Goal: Book appointment/travel/reservation

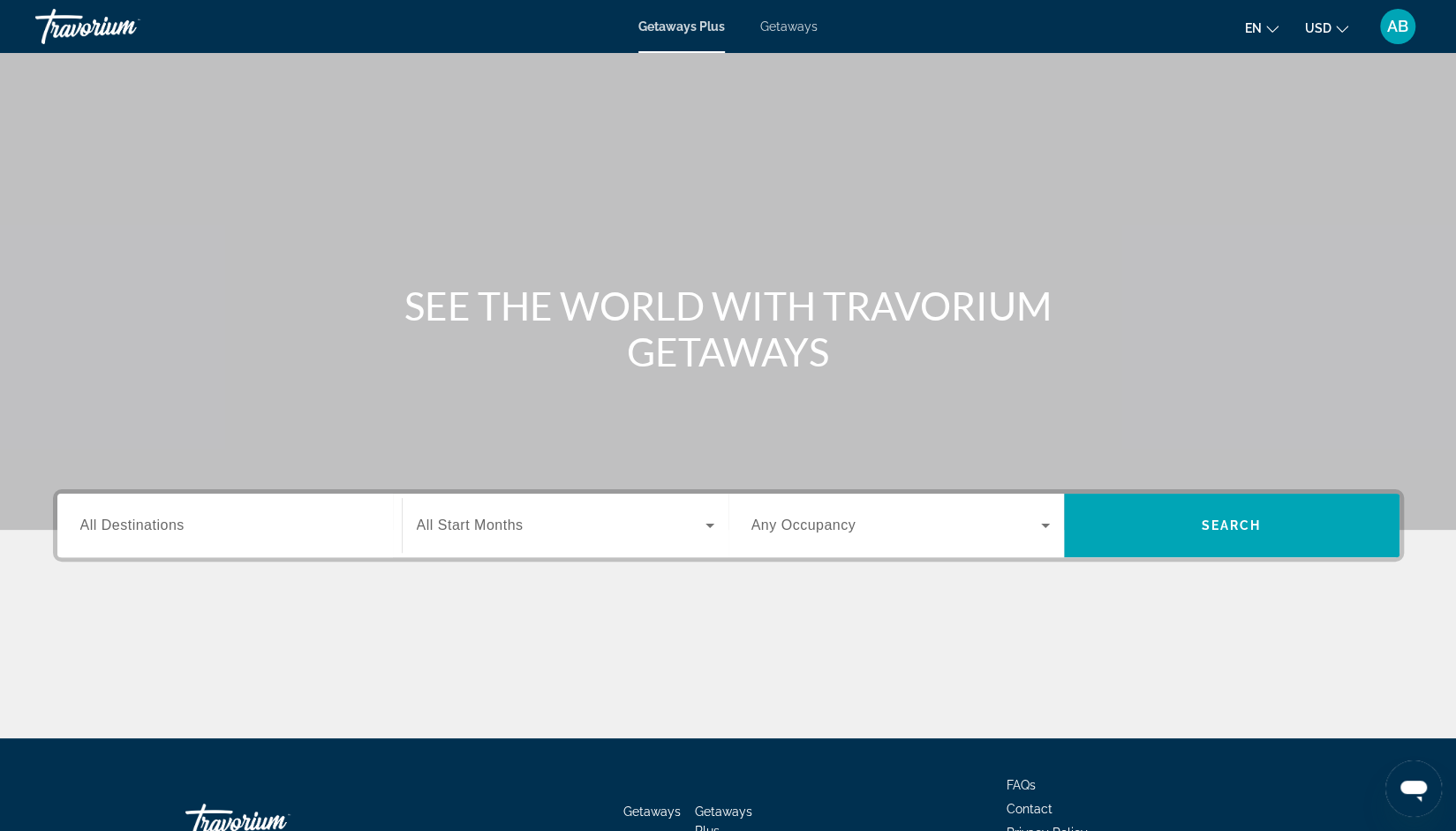
click at [238, 541] on div "Search widget" at bounding box center [229, 526] width 299 height 51
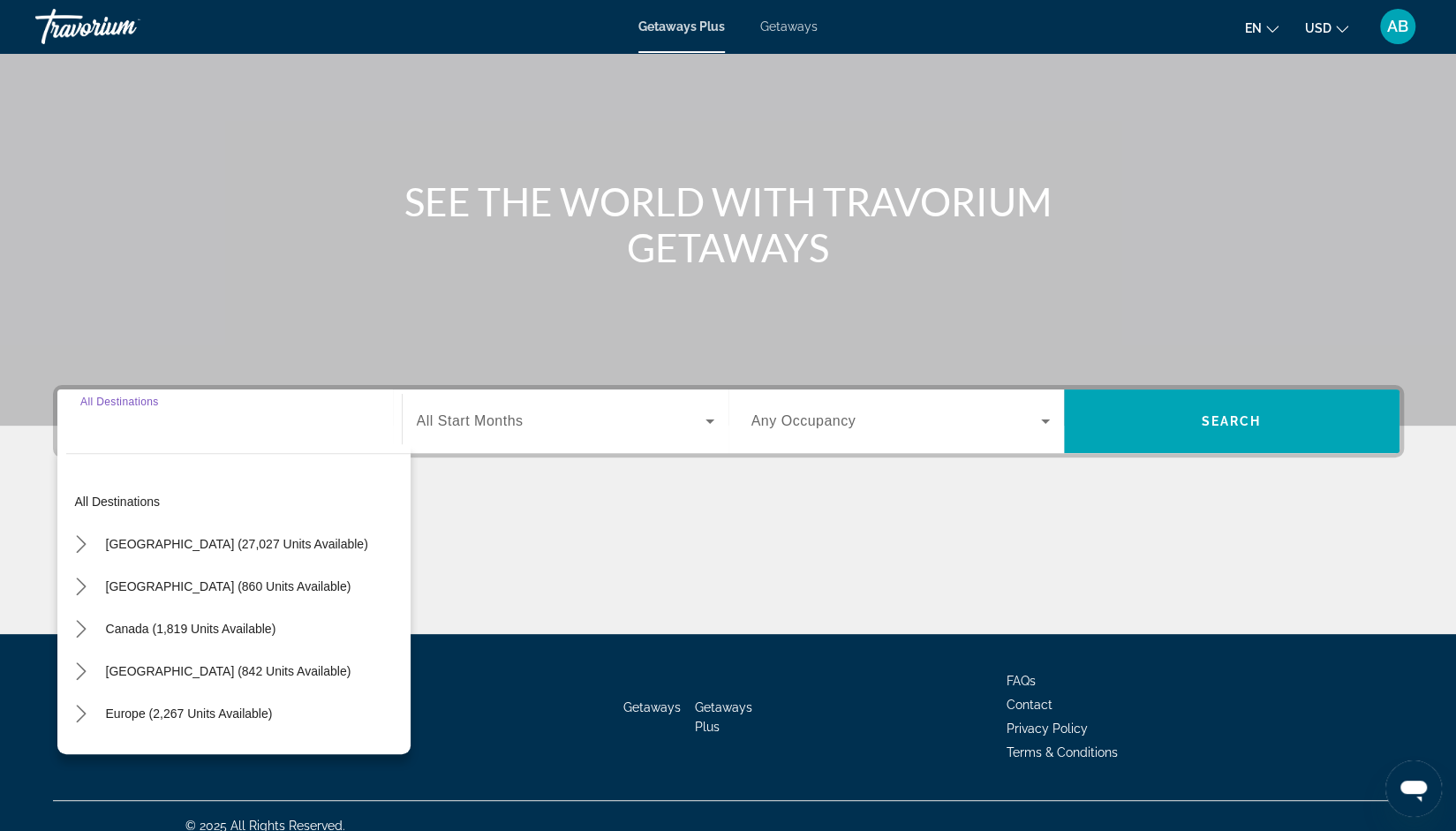
scroll to position [122, 0]
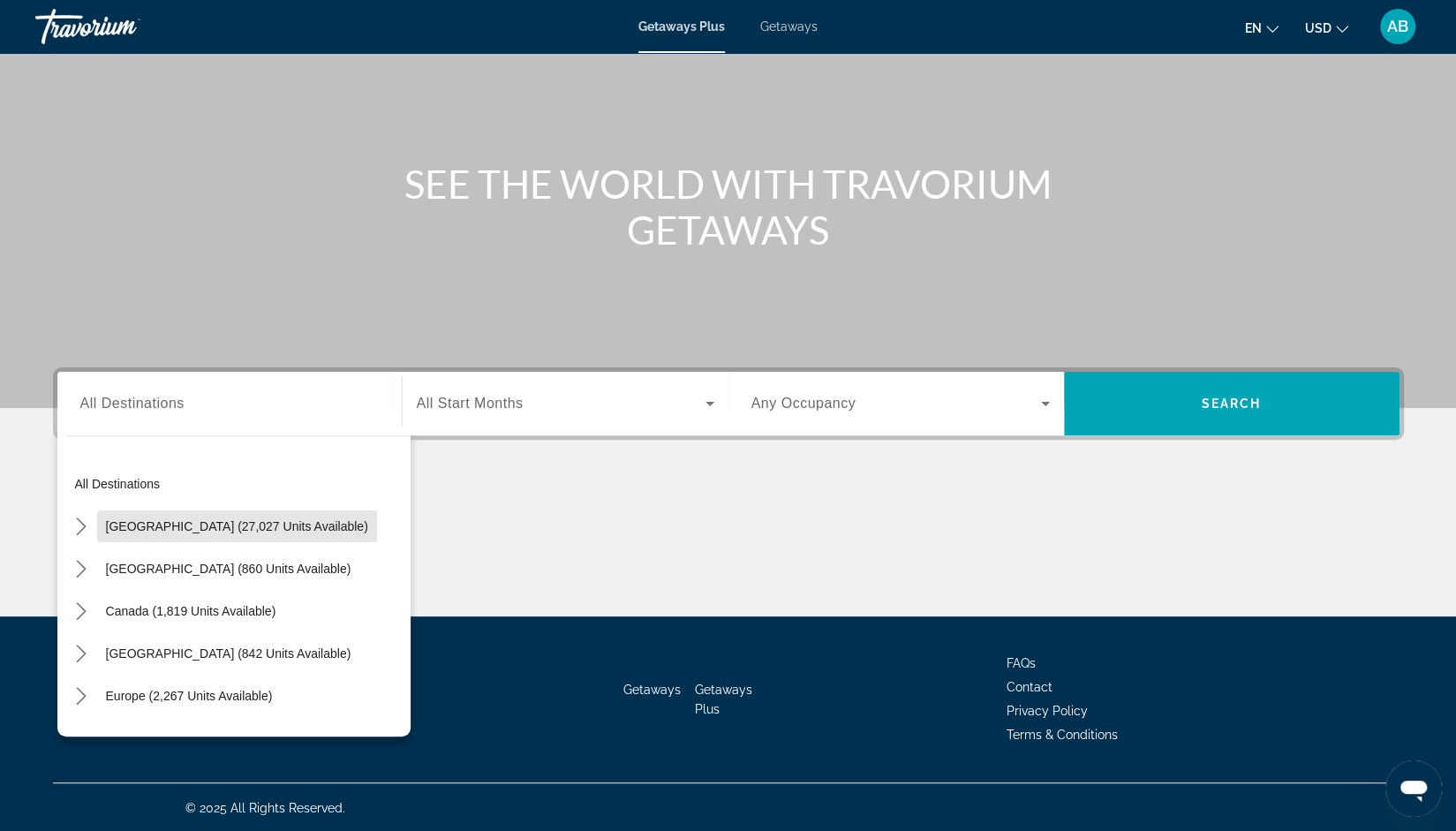
click at [238, 541] on span "Select destination: United States (27,027 units available)" at bounding box center [237, 526] width 280 height 42
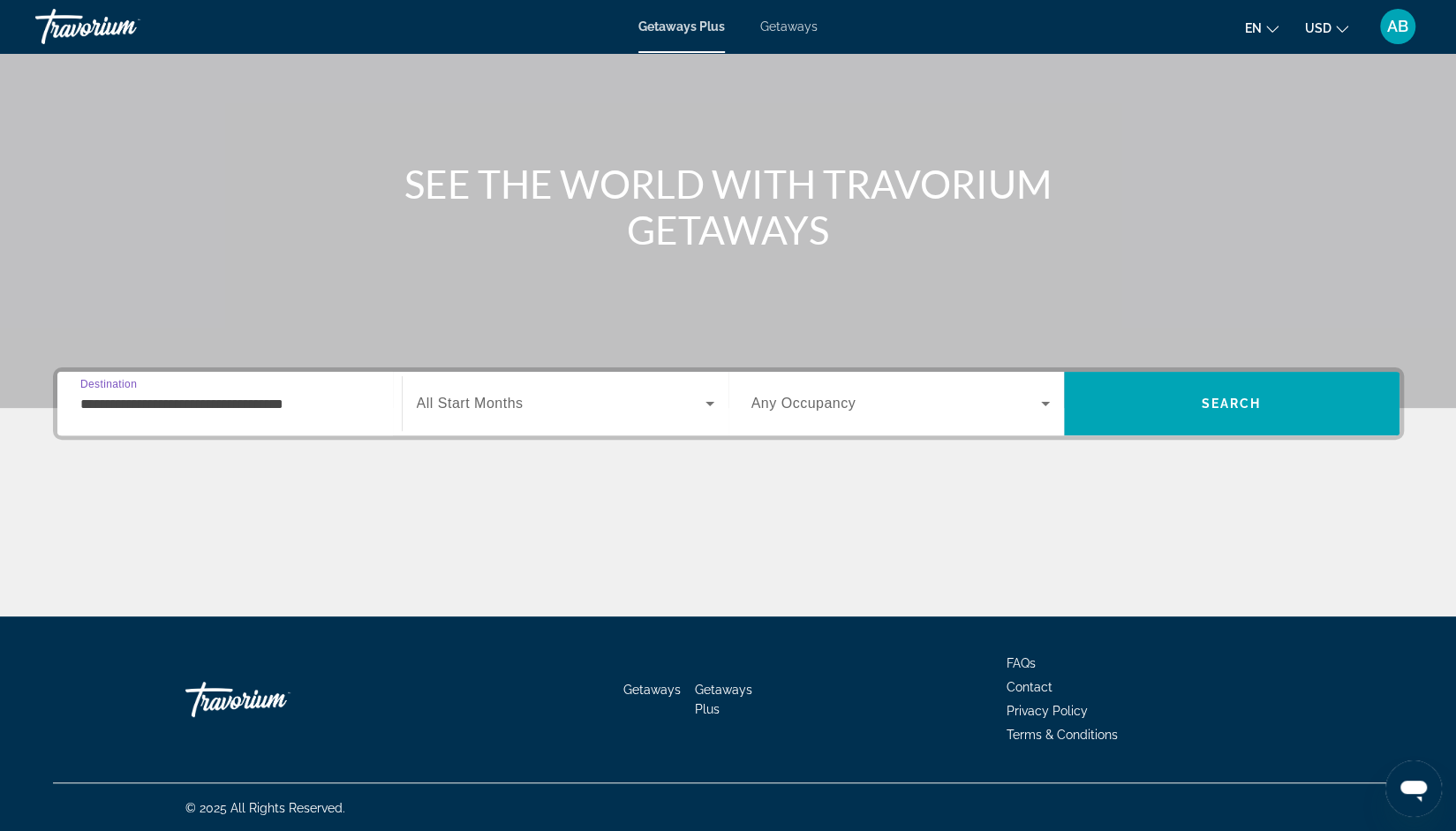
click at [322, 408] on input "**********" at bounding box center [229, 404] width 299 height 21
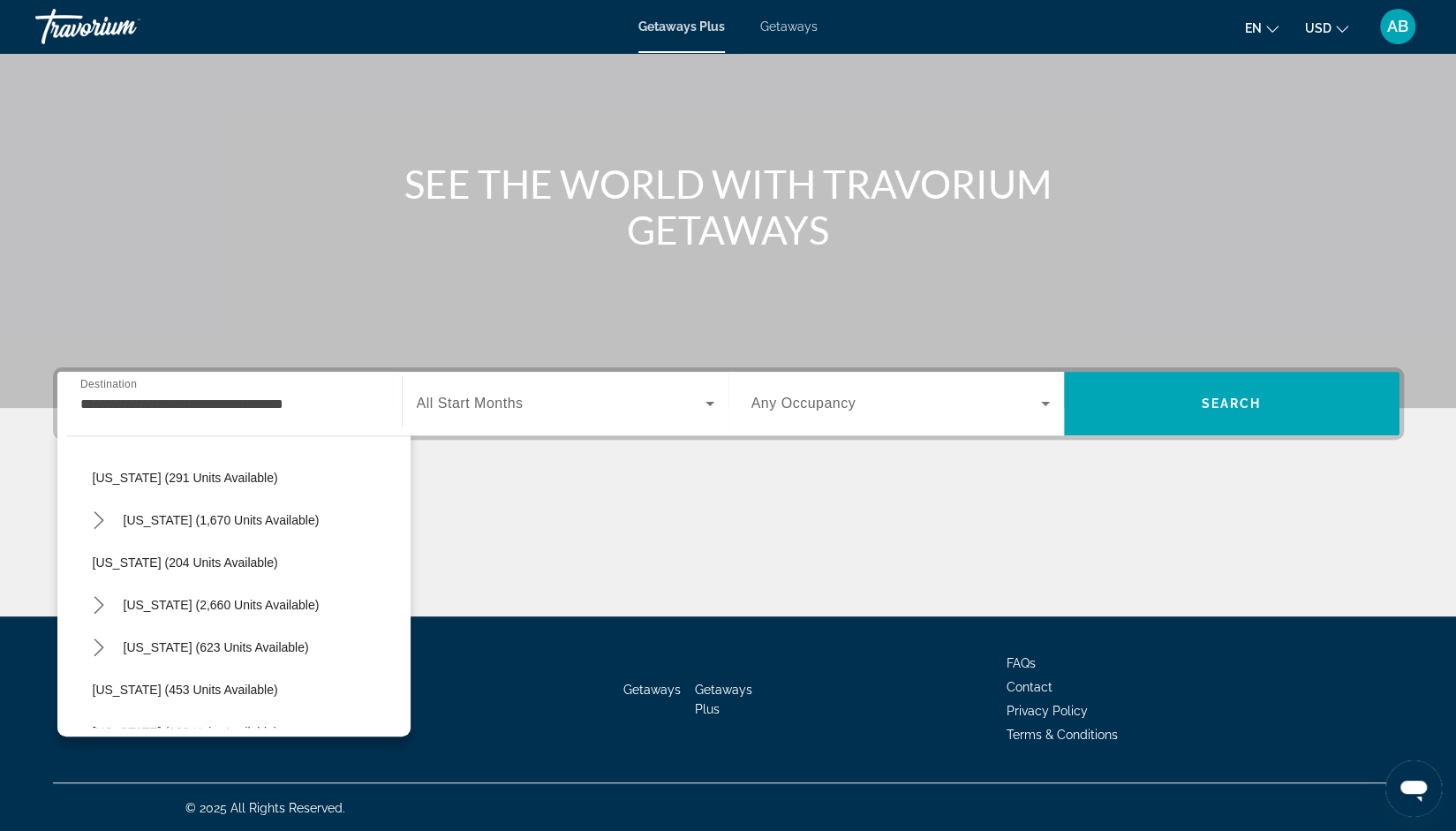
scroll to position [795, 0]
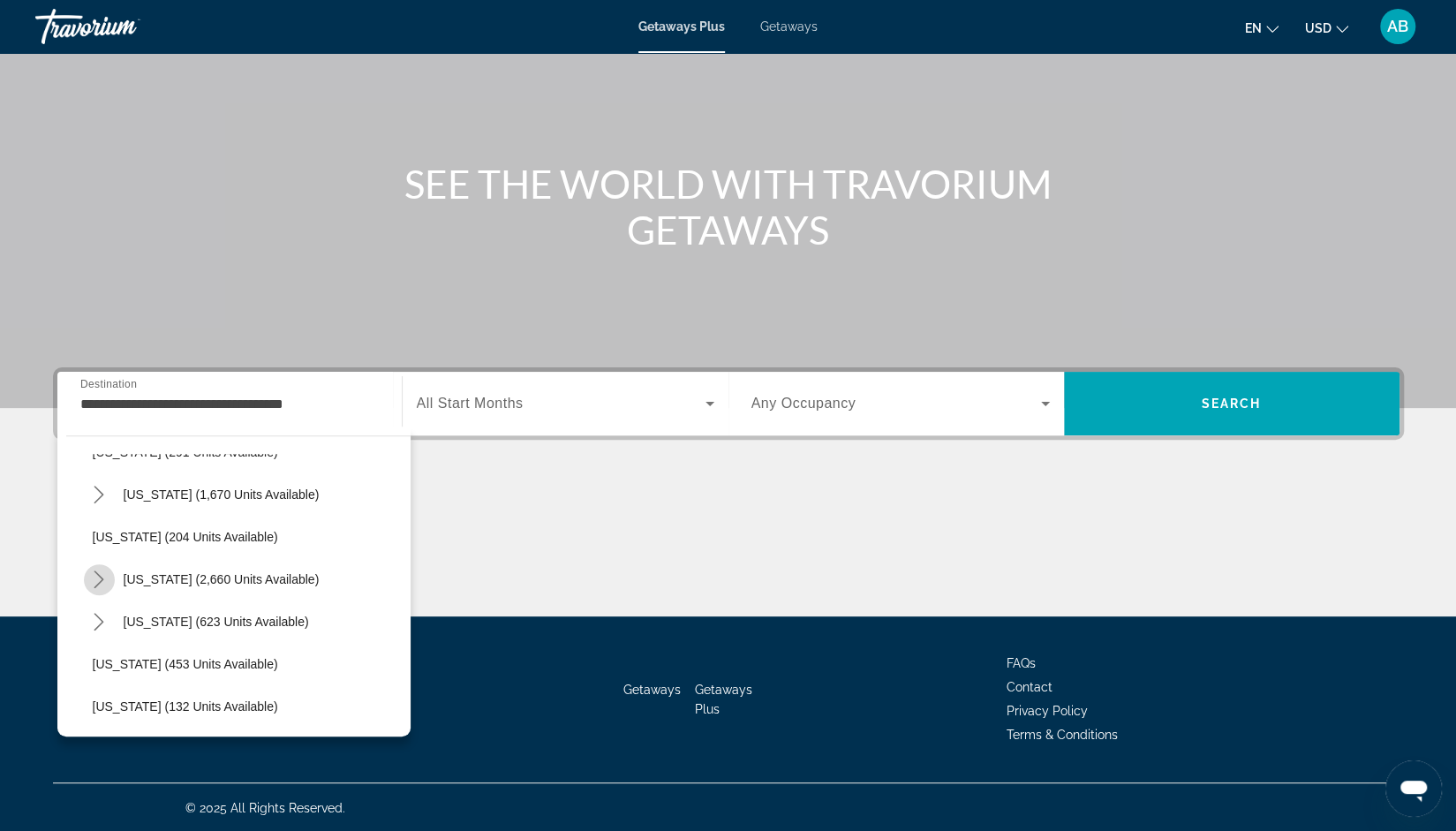
click at [101, 576] on icon "Toggle Nevada (2,660 units available) submenu" at bounding box center [99, 579] width 10 height 17
click at [146, 615] on span "[GEOGRAPHIC_DATA] (1,600 units available)" at bounding box center [238, 621] width 256 height 14
type input "**********"
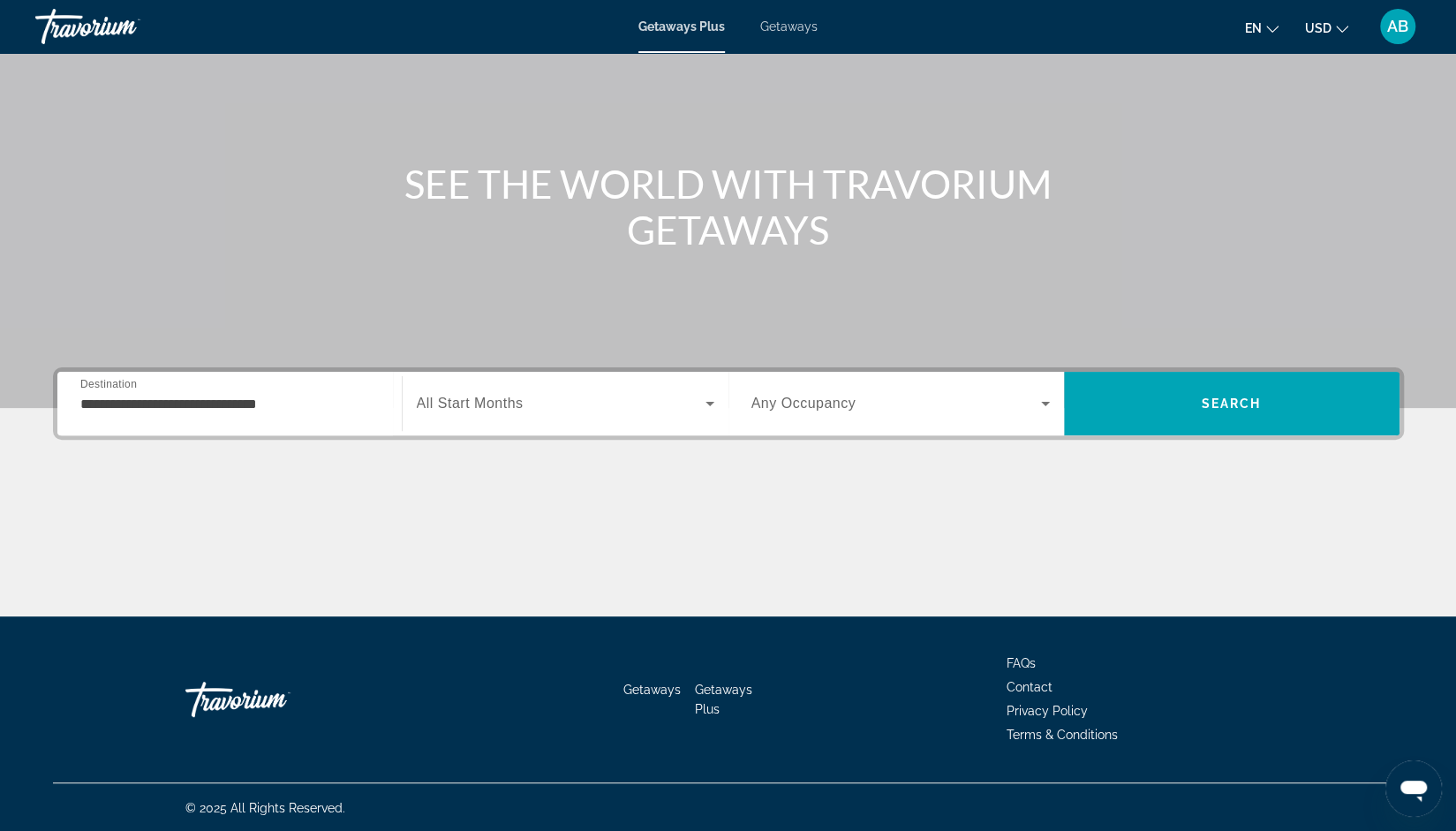
click at [498, 405] on span "All Start Months" at bounding box center [470, 403] width 107 height 15
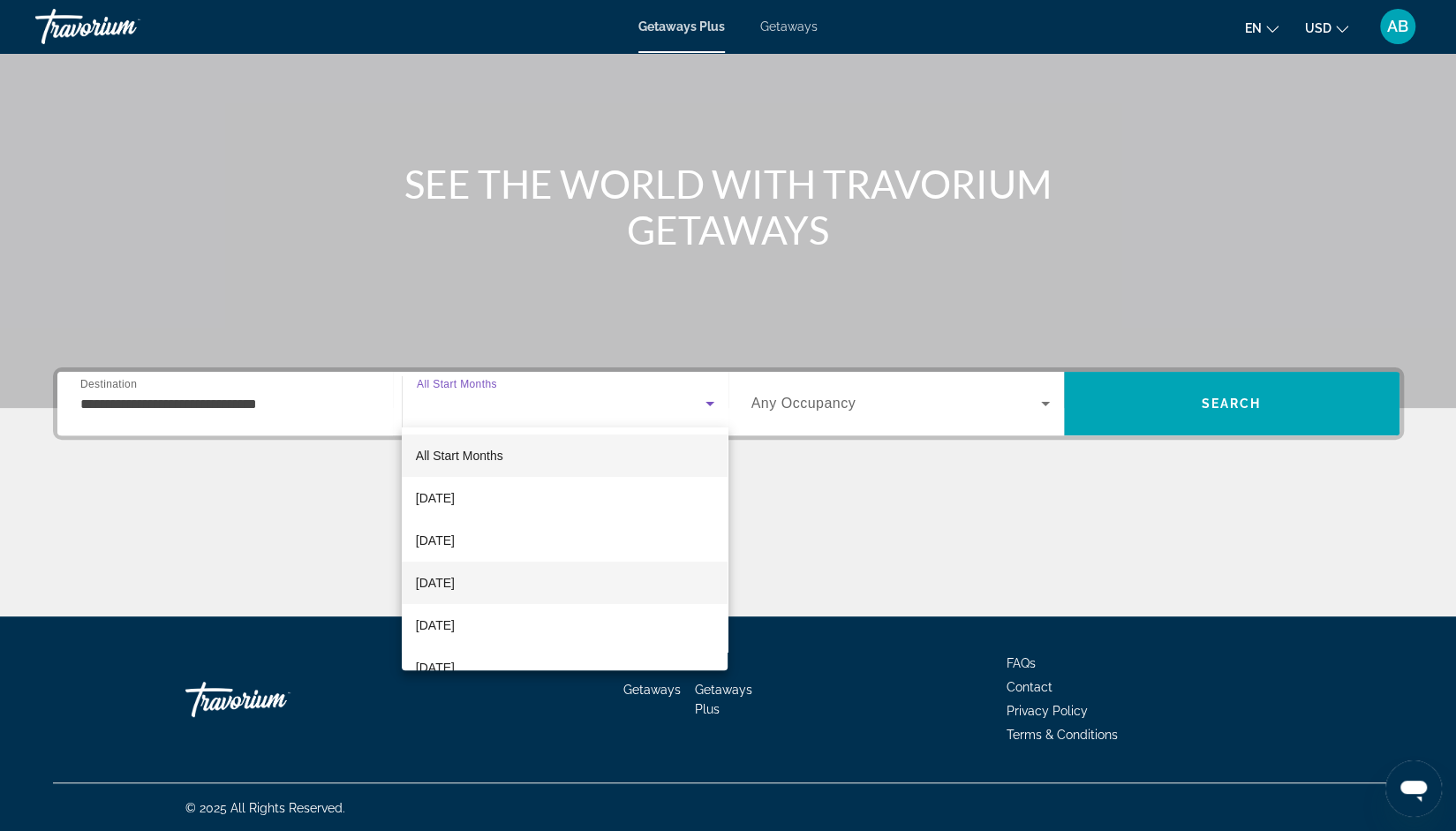
click at [527, 573] on mat-option "[DATE]" at bounding box center [564, 583] width 326 height 42
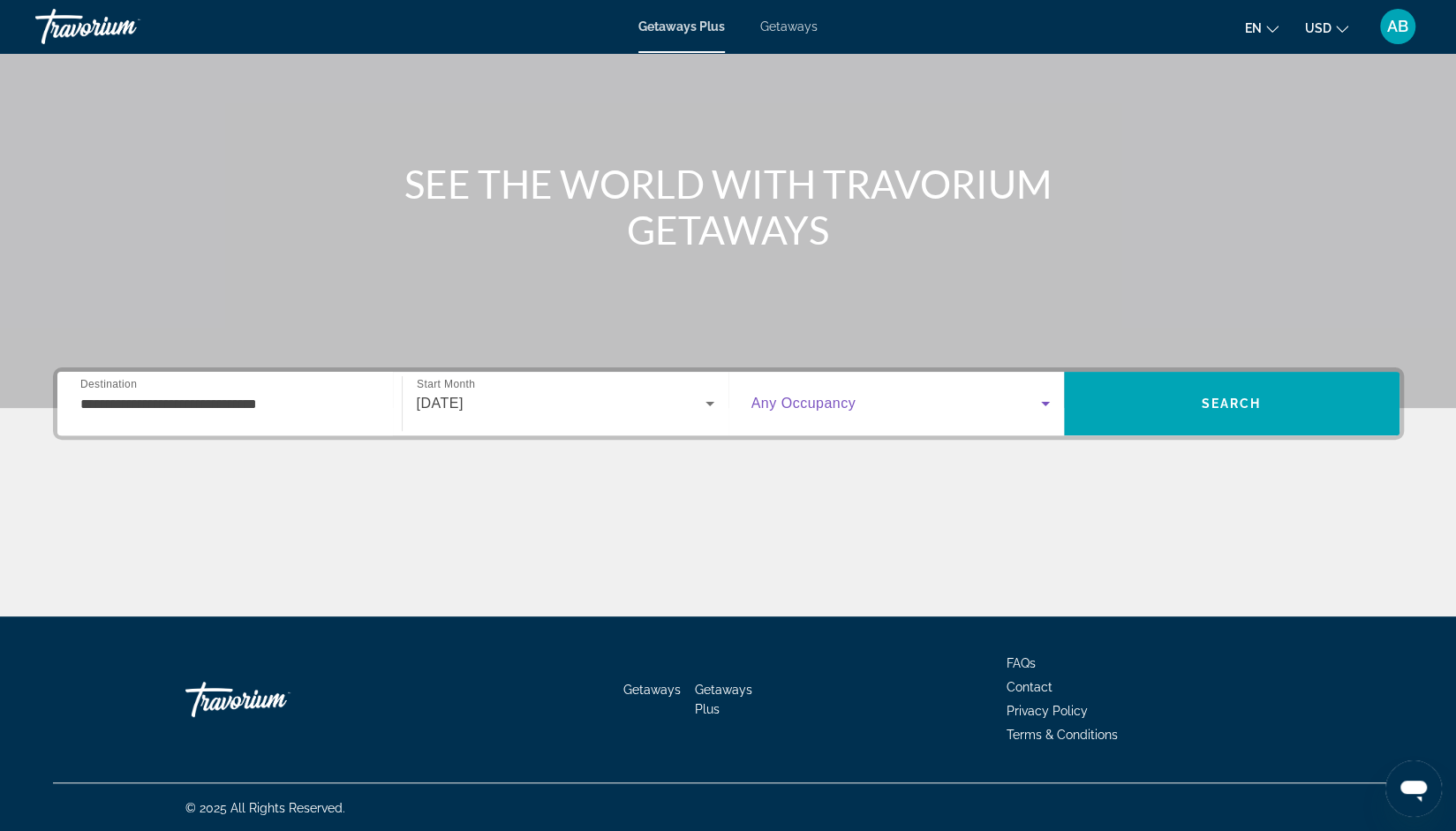
click at [917, 393] on span "Search widget" at bounding box center [895, 403] width 290 height 21
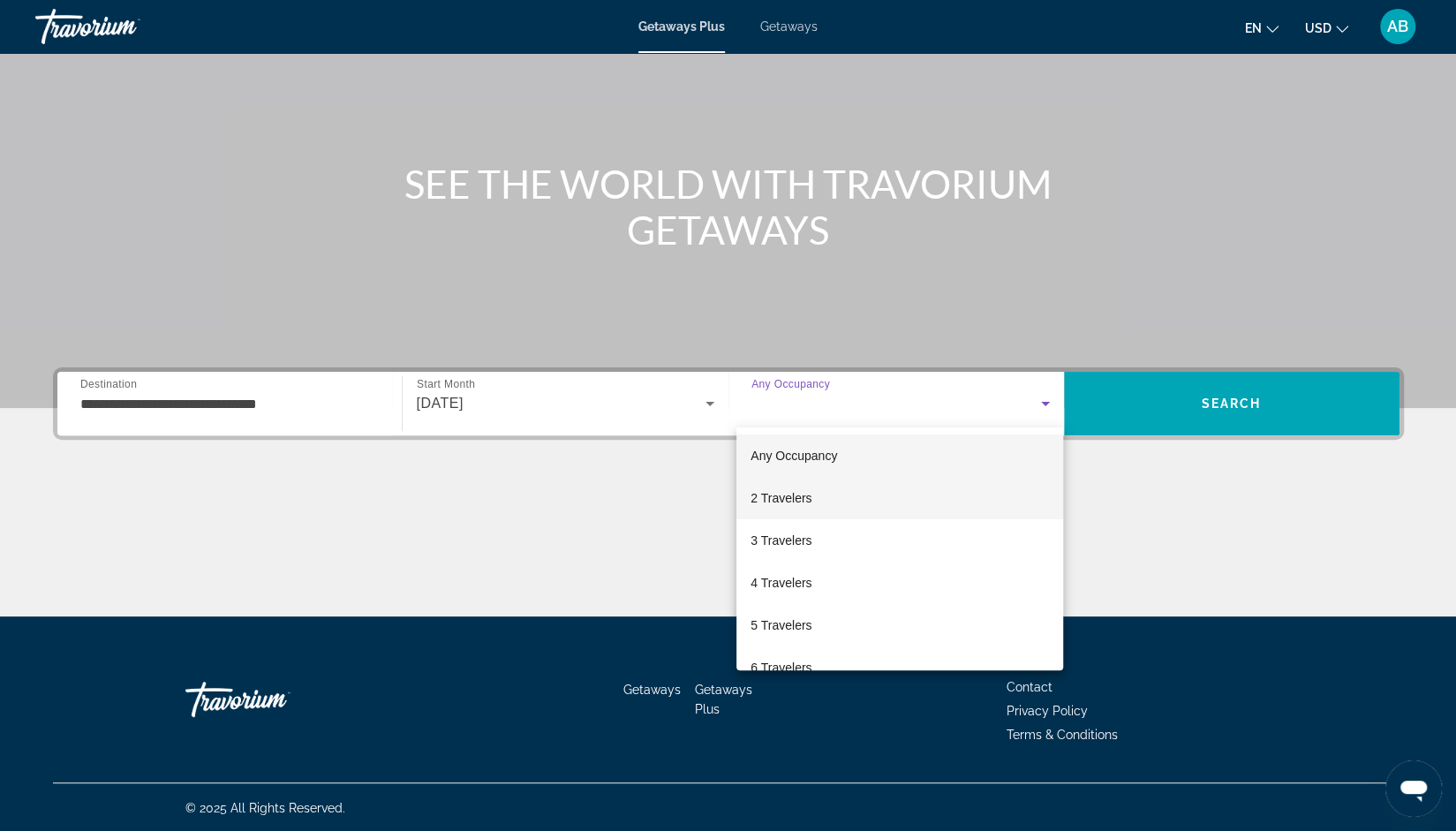
click at [841, 495] on mat-option "2 Travelers" at bounding box center [899, 498] width 326 height 42
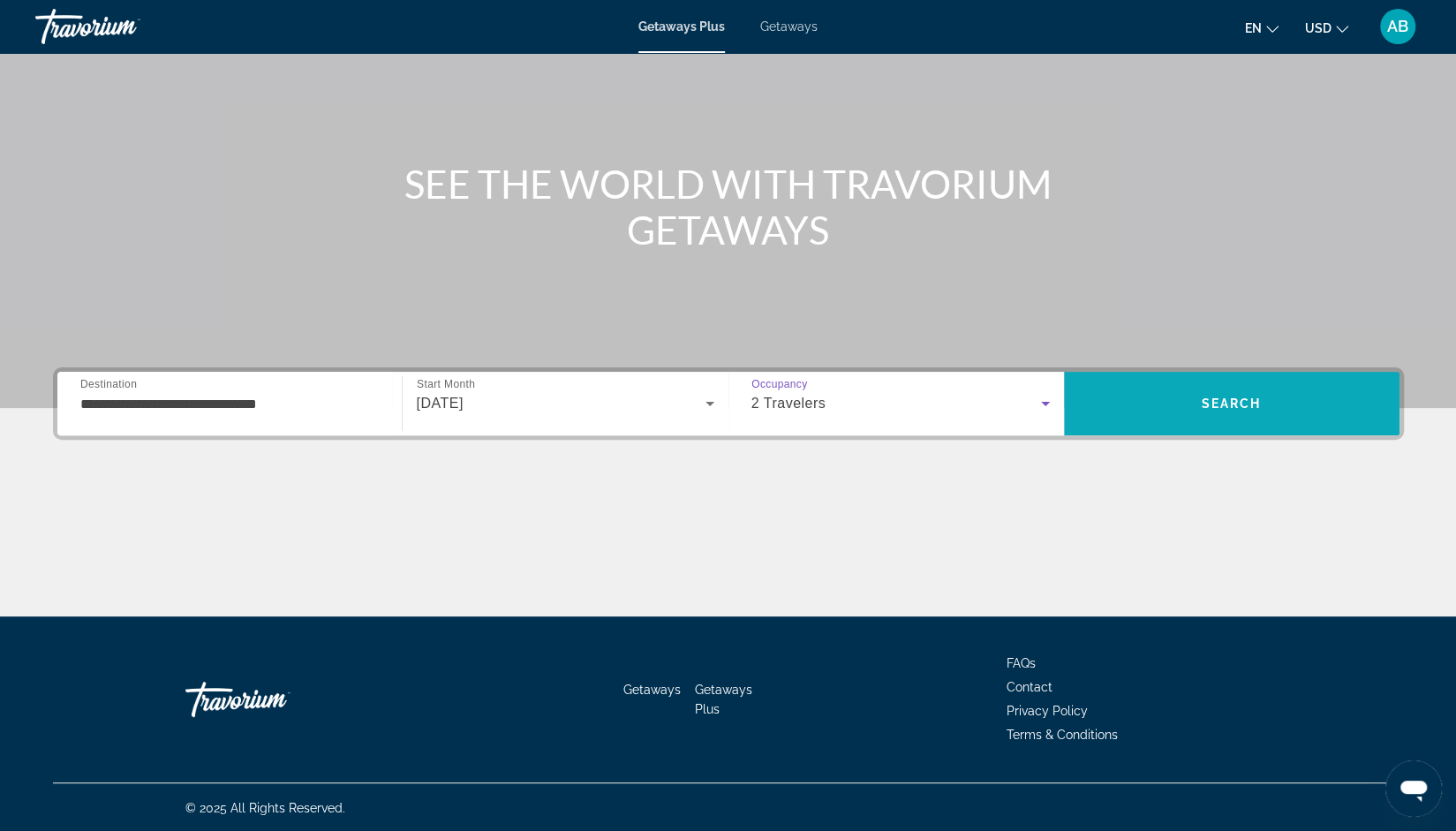
click at [1172, 403] on span "Search" at bounding box center [1232, 404] width 336 height 42
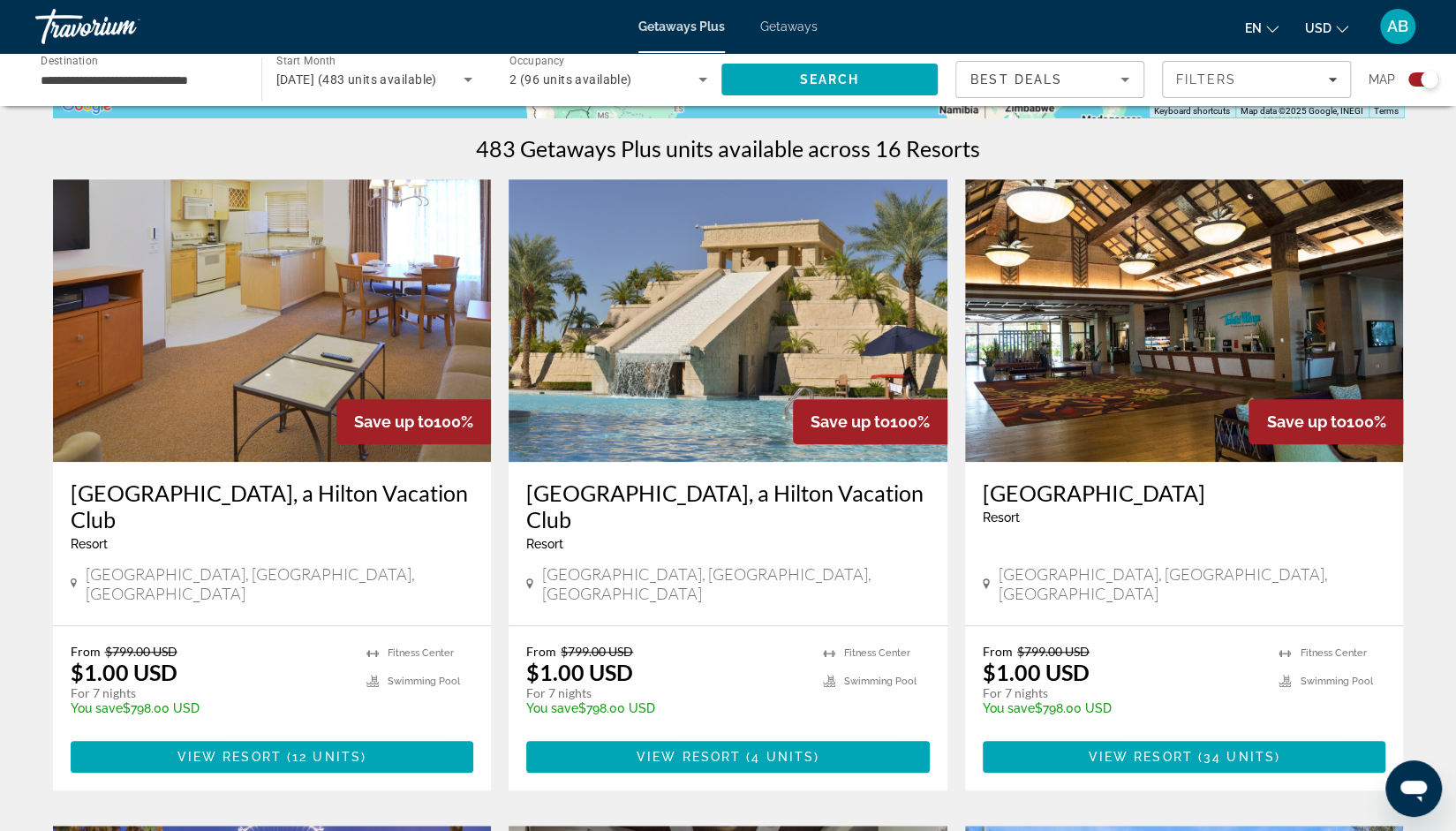
scroll to position [539, 0]
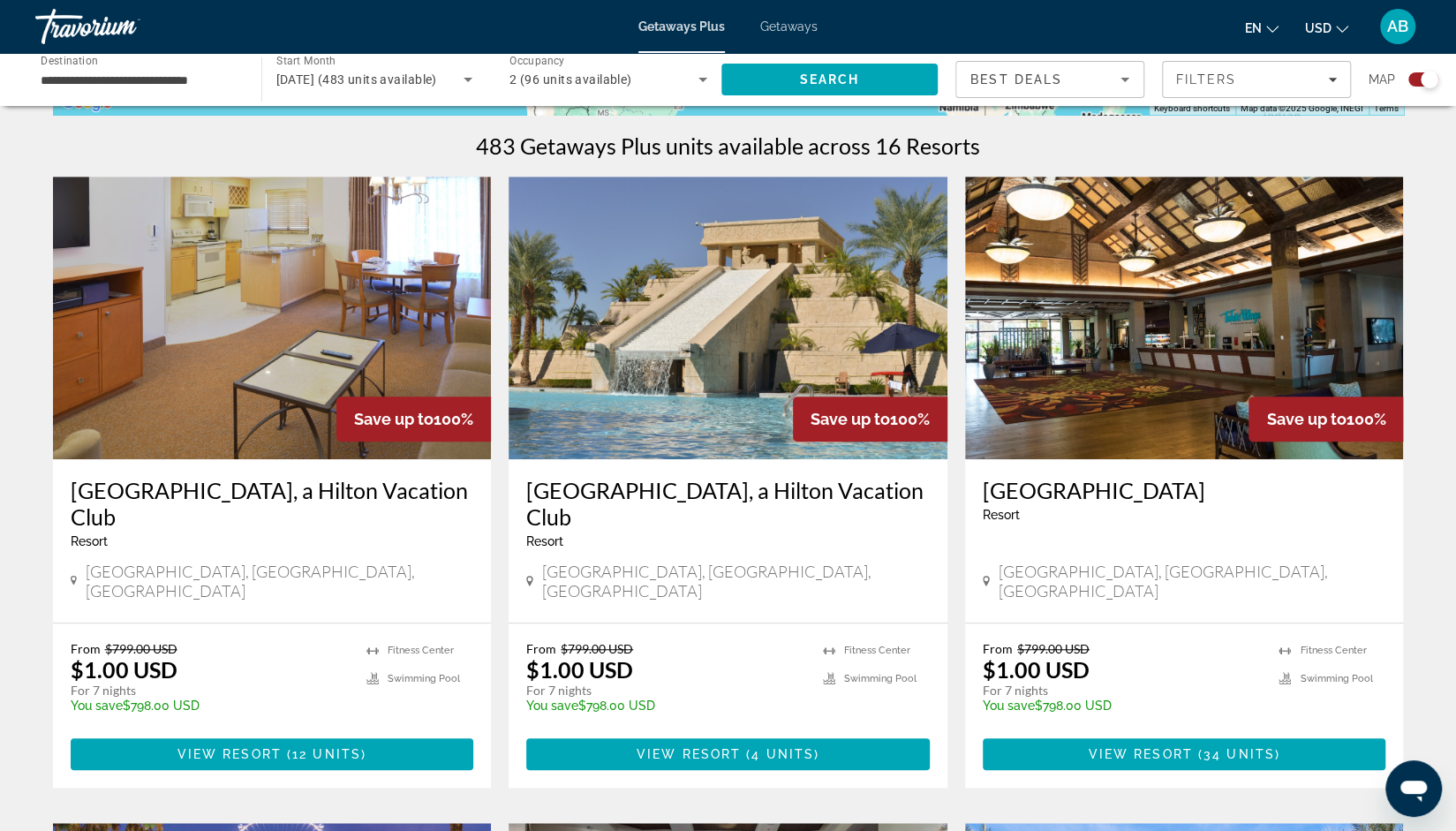
click at [669, 383] on img "Main content" at bounding box center [727, 317] width 438 height 282
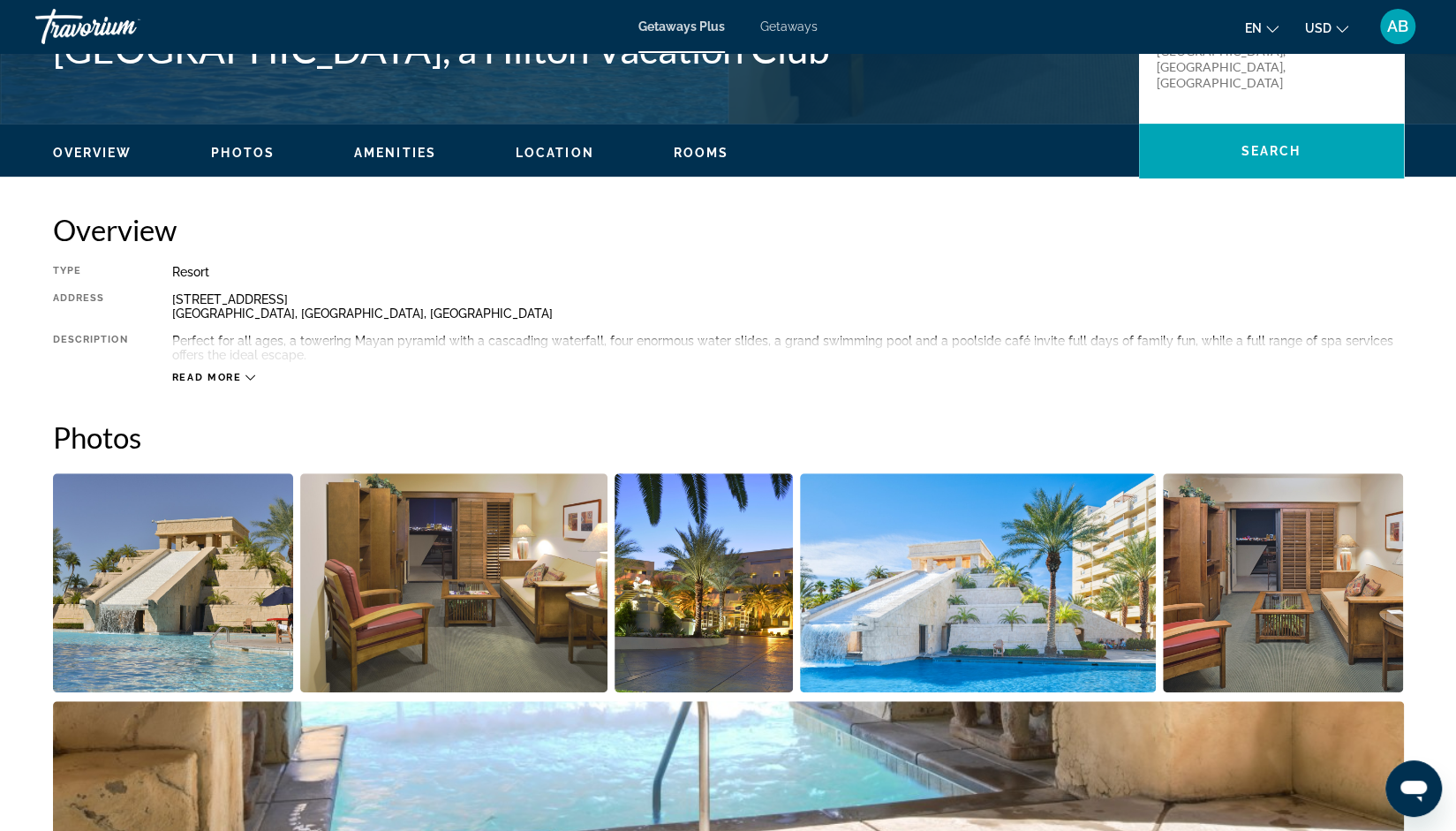
scroll to position [353, 0]
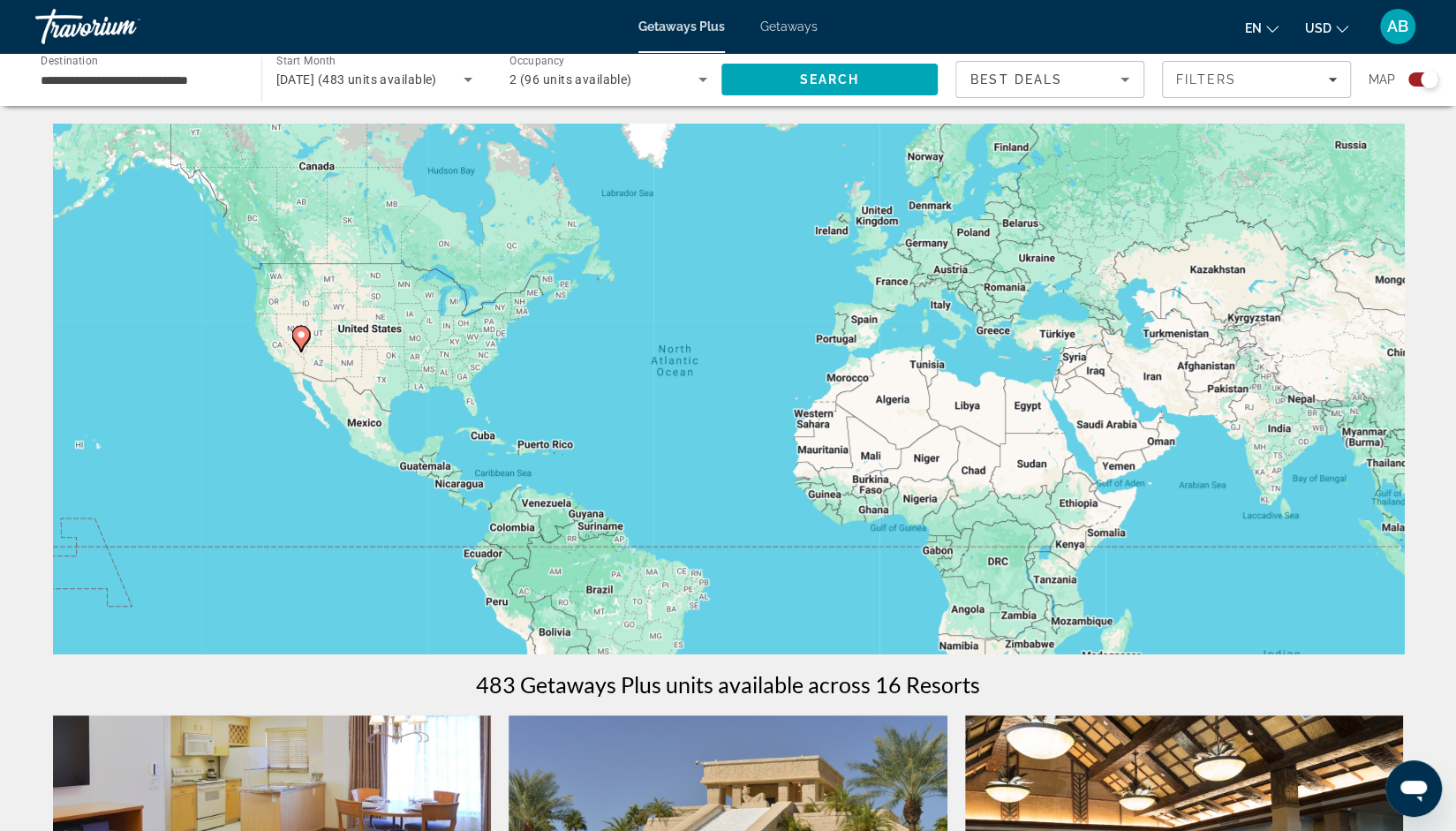
click at [73, 295] on div "To activate drag with keyboard, press Alt + Enter. Once in keyboard drag state,…" at bounding box center [729, 388] width 1351 height 529
click at [571, 85] on span "2 (96 units available)" at bounding box center [571, 79] width 123 height 14
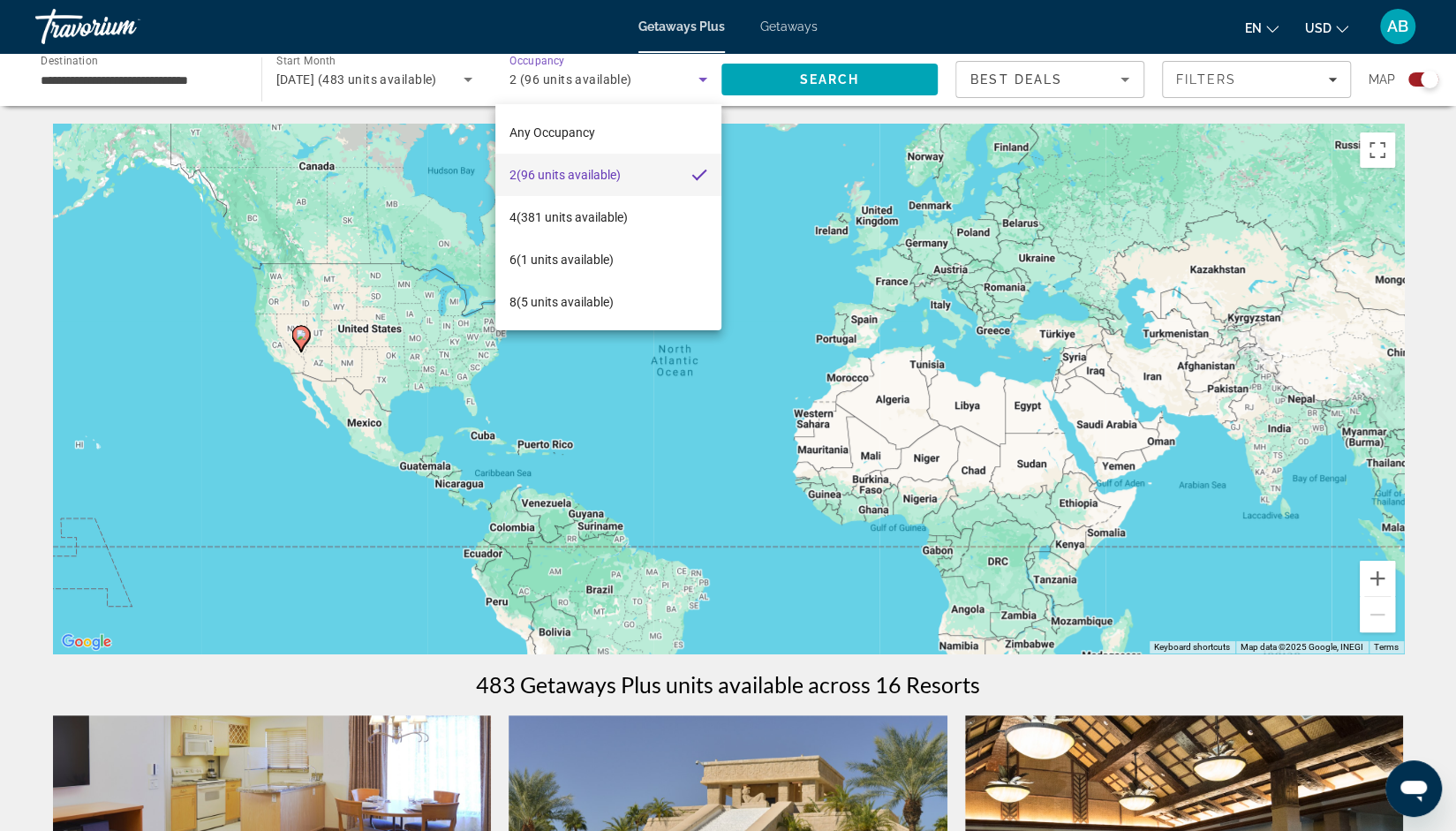
click at [339, 678] on div at bounding box center [728, 416] width 1456 height 831
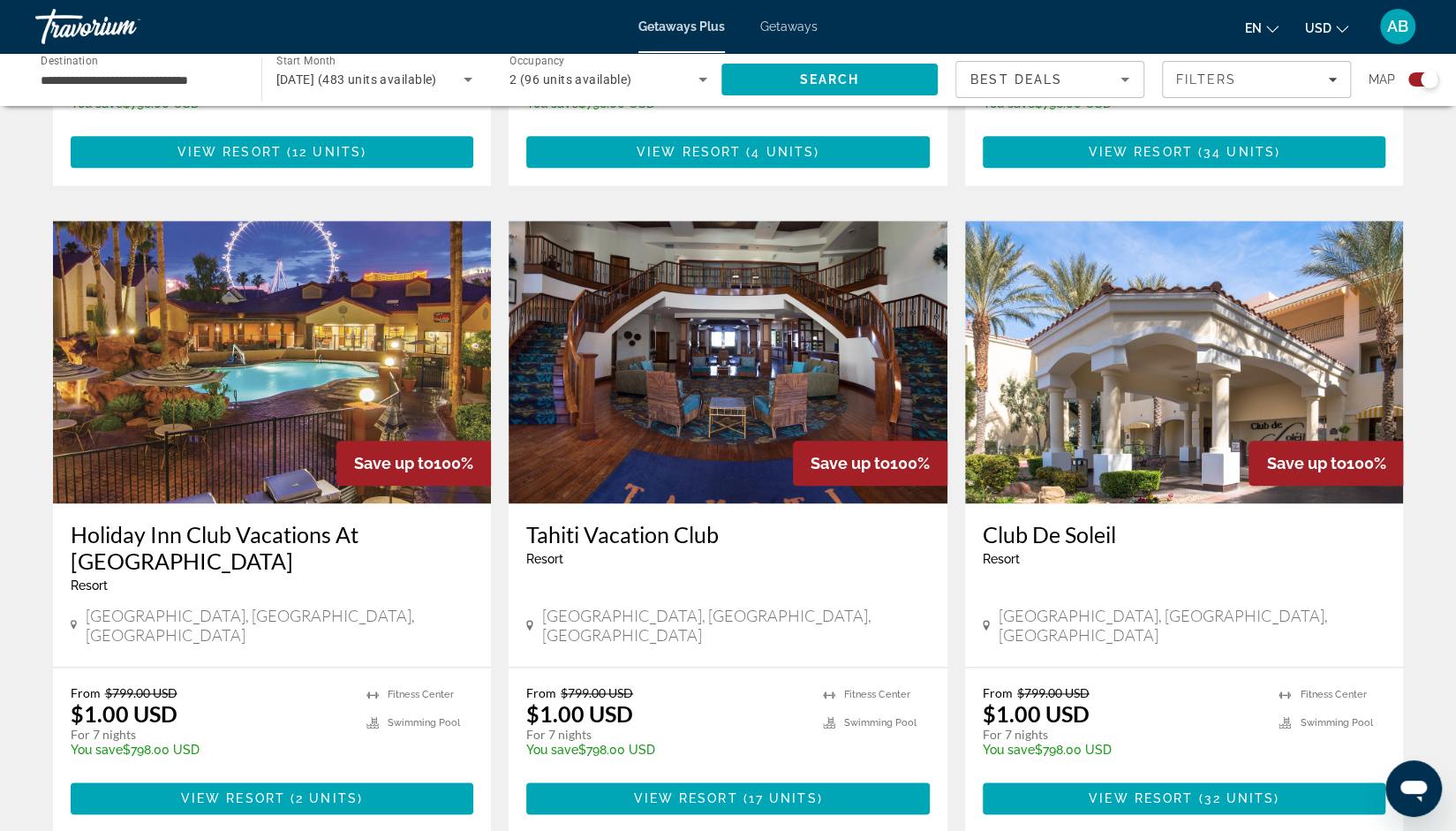
scroll to position [1166, 0]
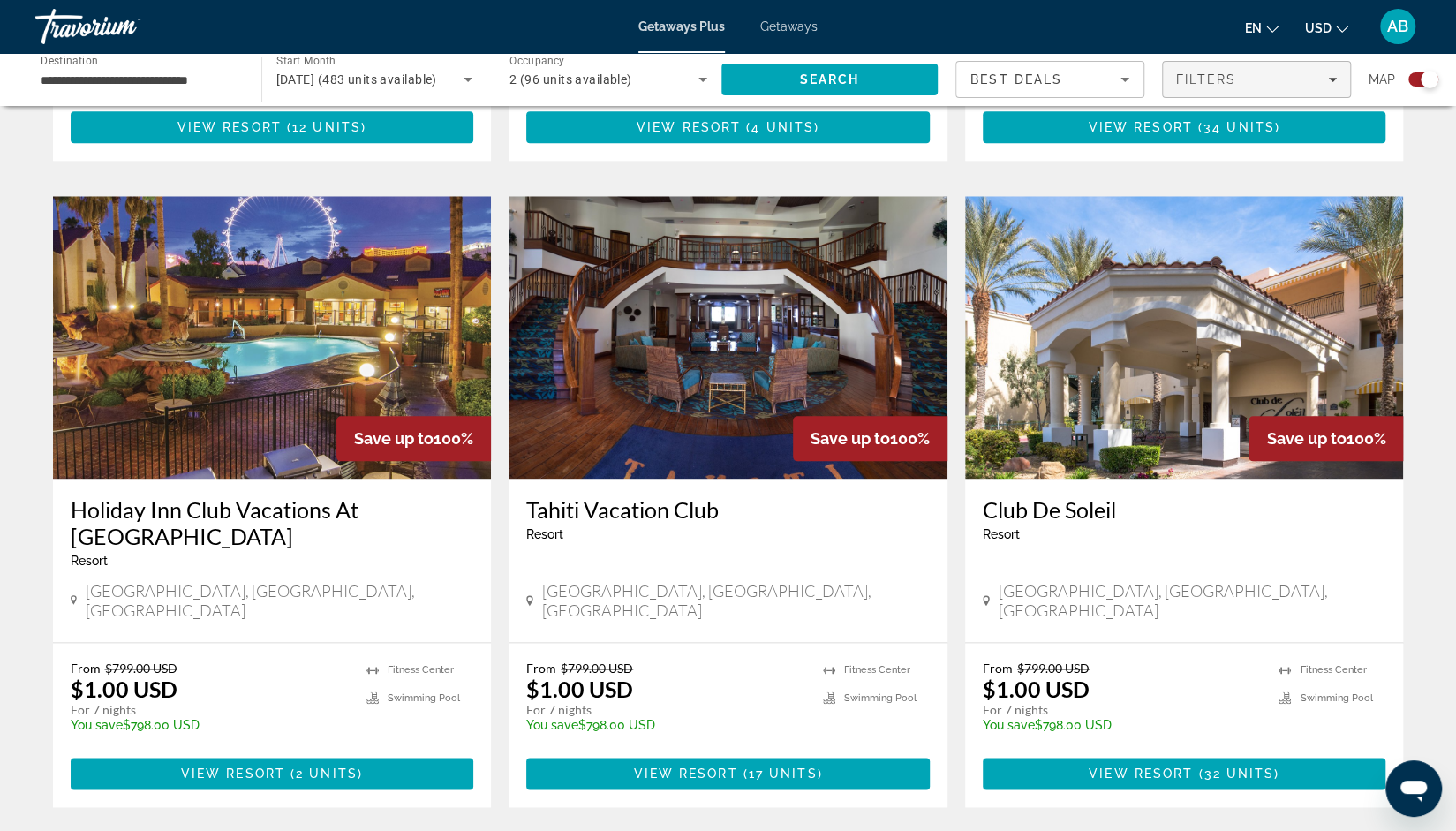
click at [1234, 78] on span "Filters" at bounding box center [1206, 79] width 60 height 14
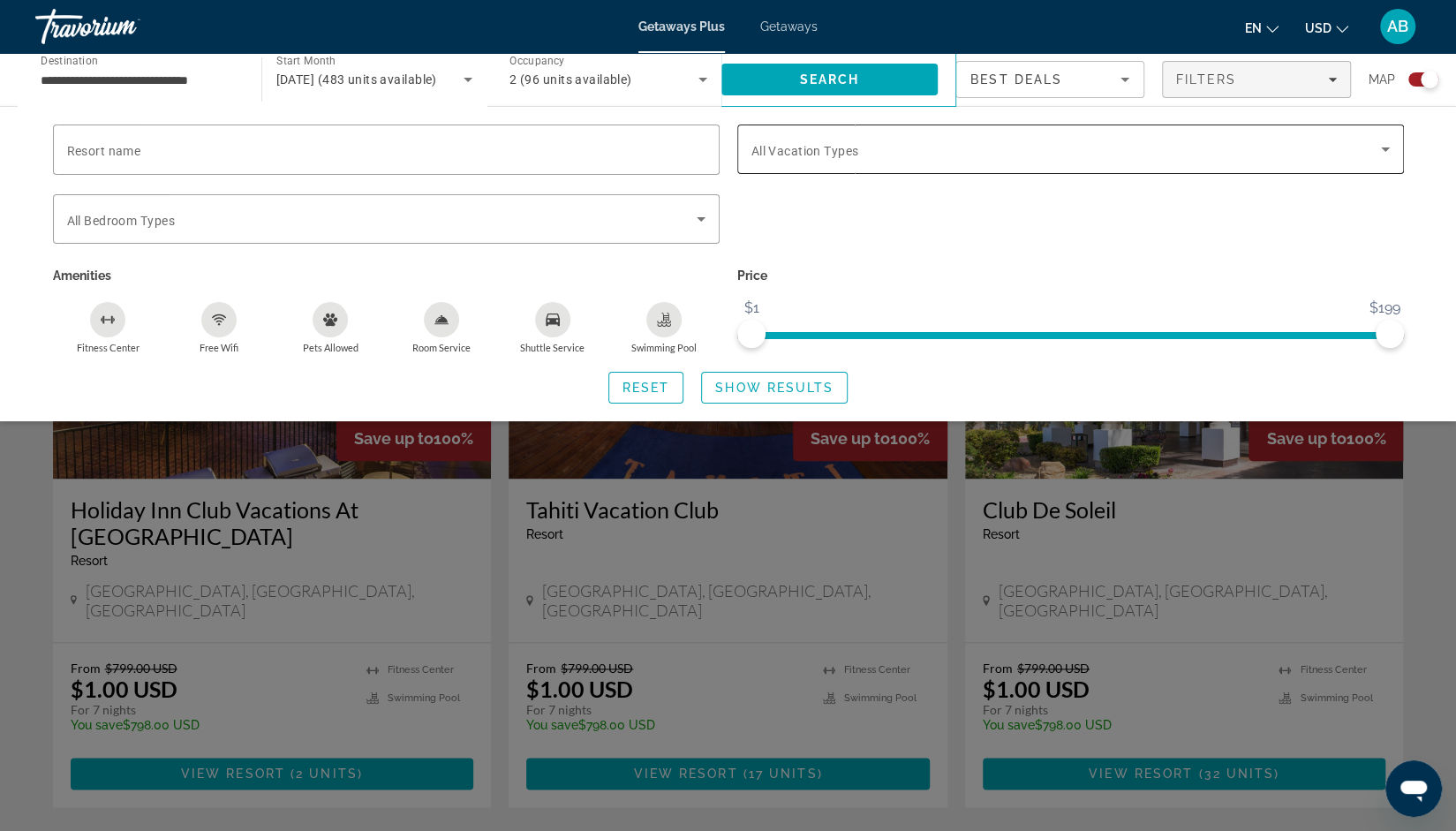
click at [804, 136] on div "Search widget" at bounding box center [1070, 149] width 639 height 50
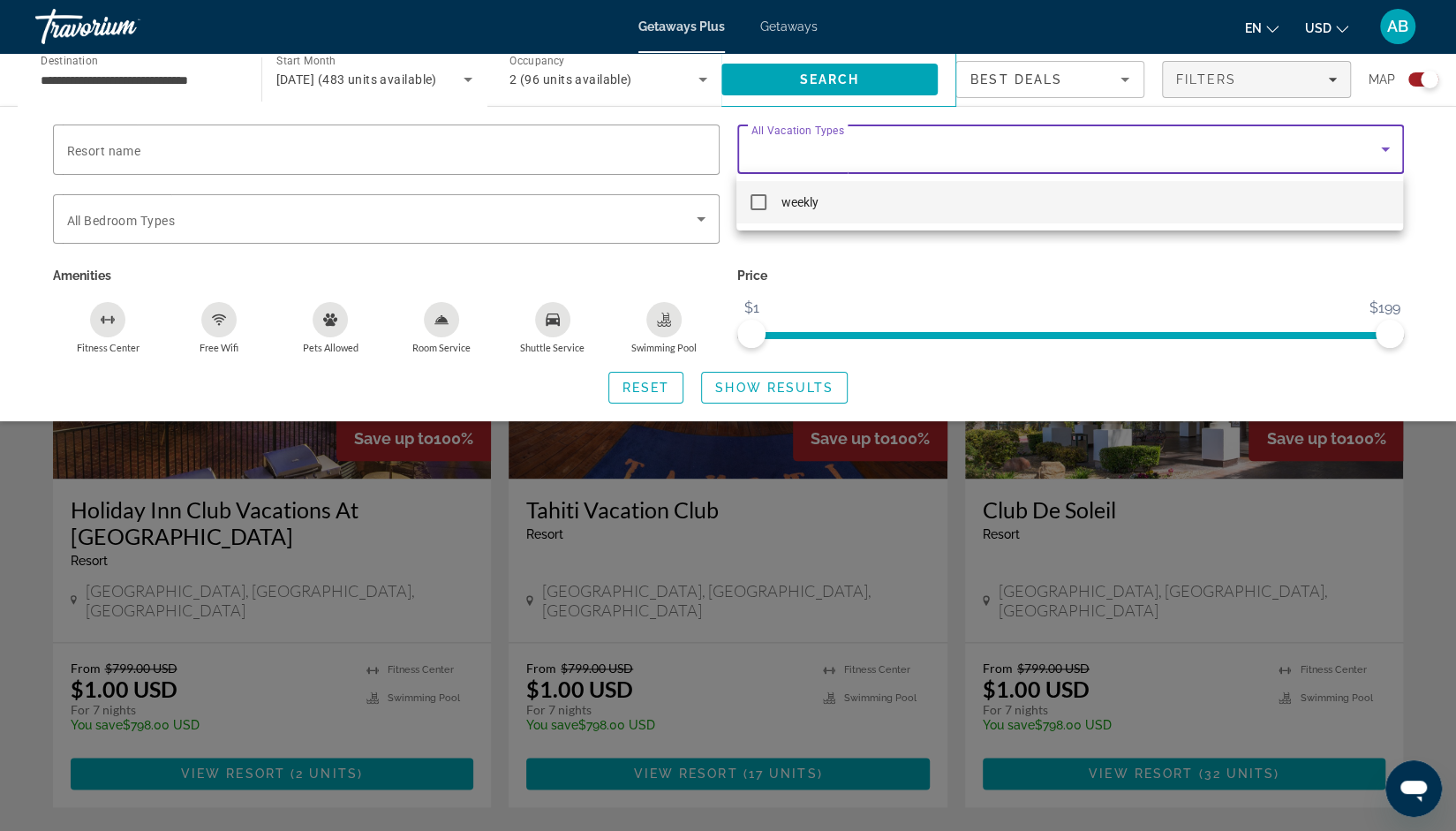
click at [851, 275] on div at bounding box center [728, 416] width 1456 height 831
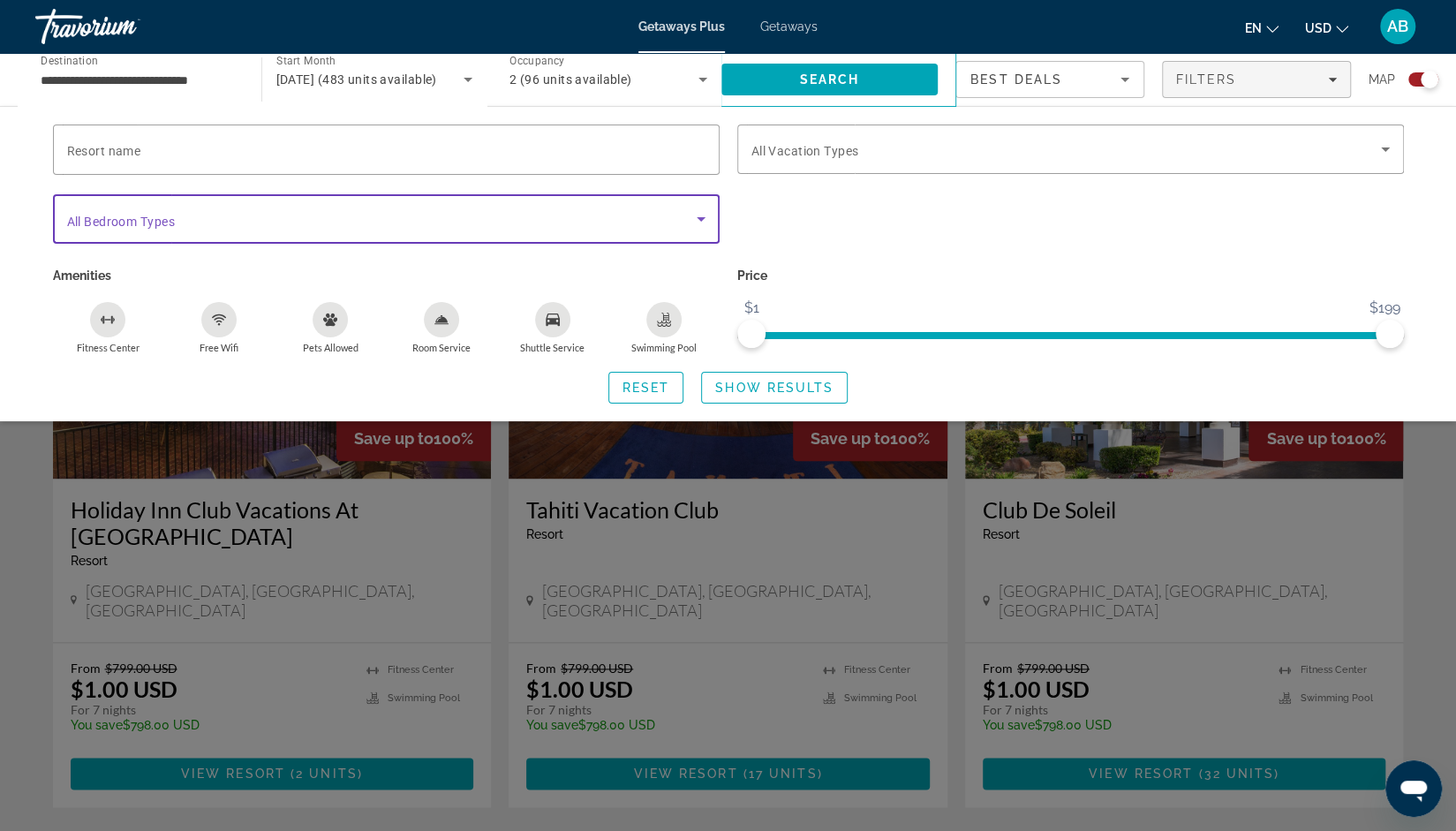
click at [639, 213] on span "Search widget" at bounding box center [381, 219] width 630 height 21
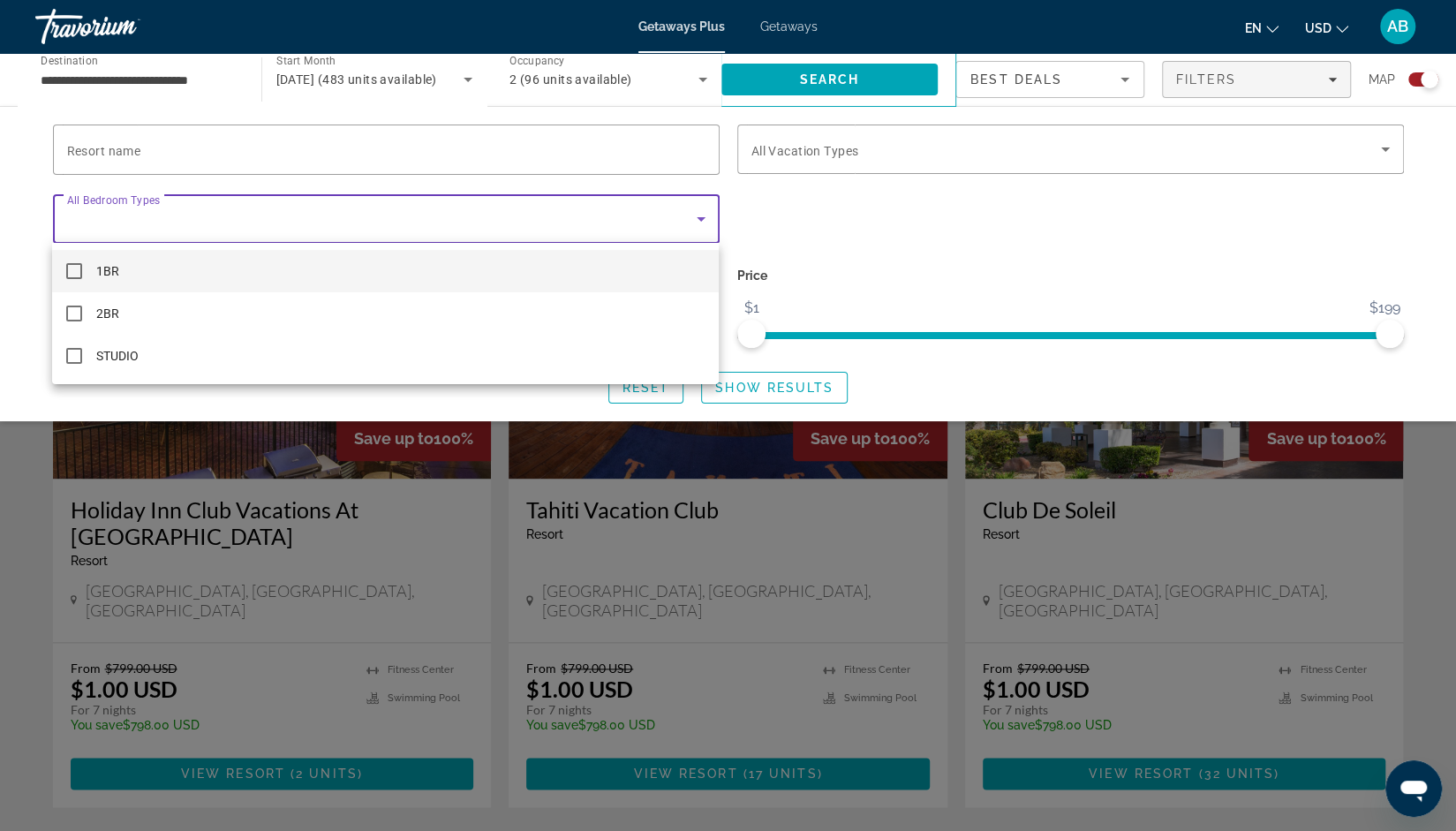
click at [829, 222] on div at bounding box center [728, 416] width 1456 height 831
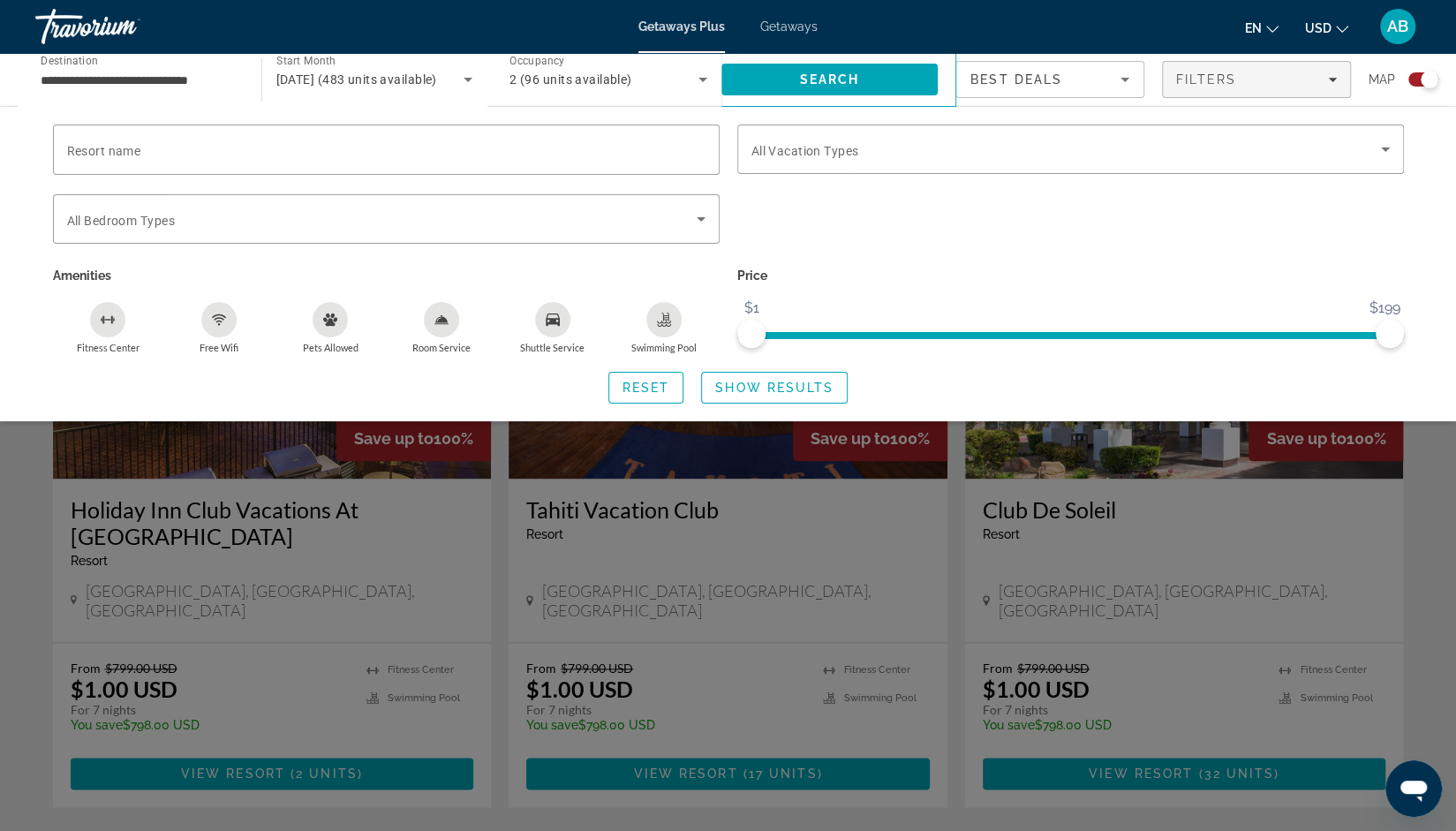
click at [1432, 482] on div "Search widget" at bounding box center [728, 548] width 1456 height 566
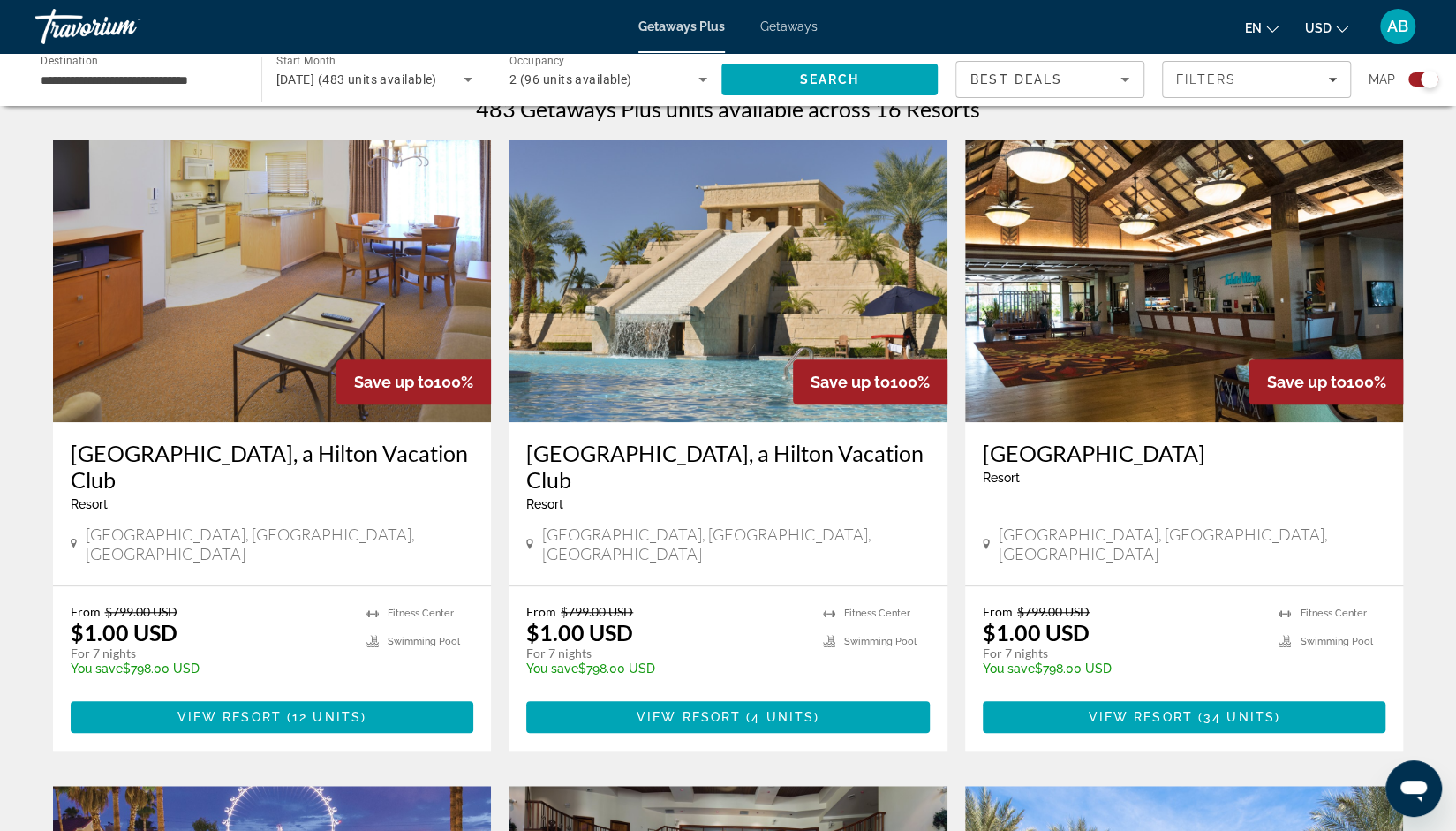
scroll to position [588, 0]
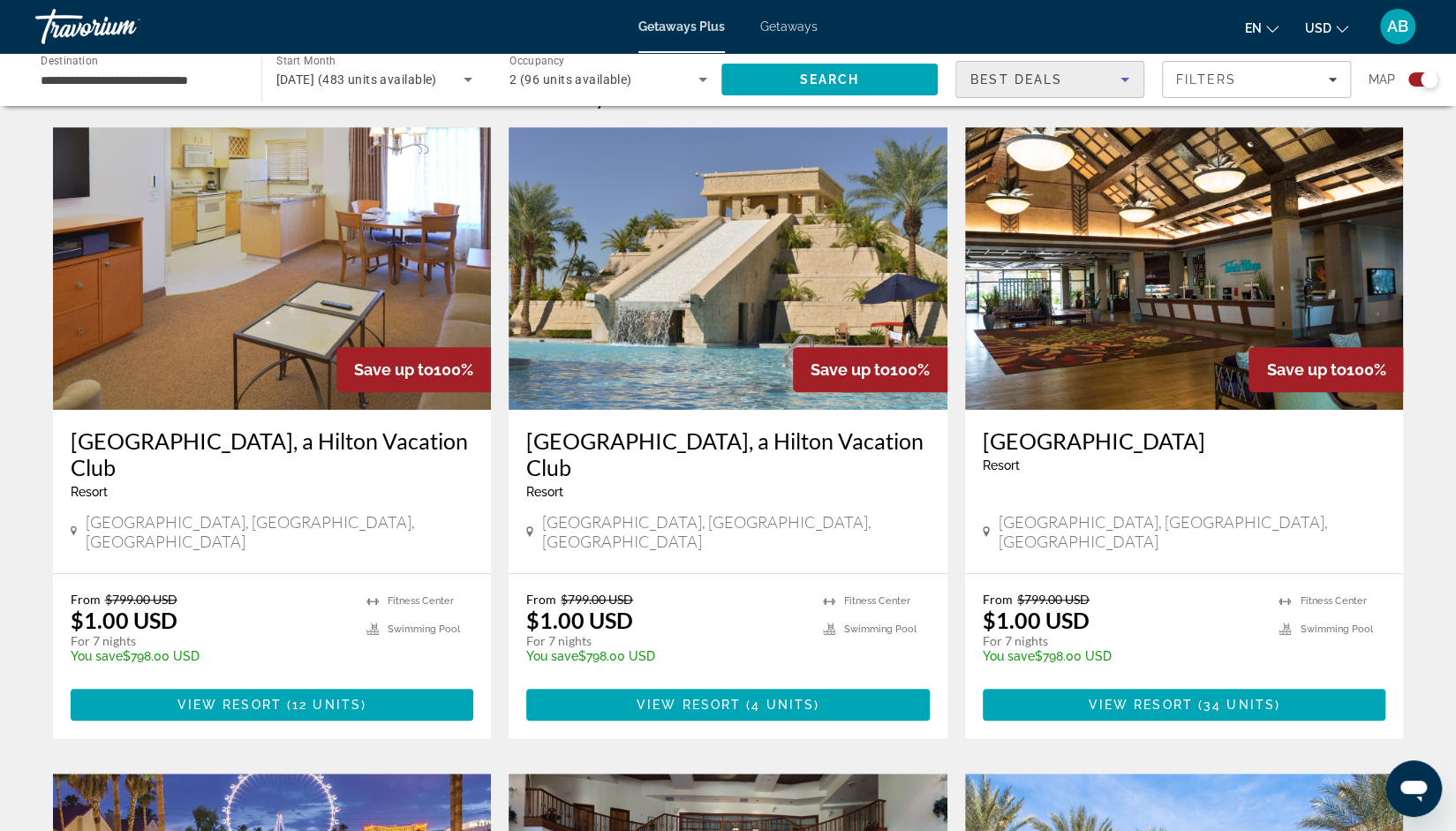
click at [1086, 82] on div "Best Deals" at bounding box center [1045, 79] width 150 height 21
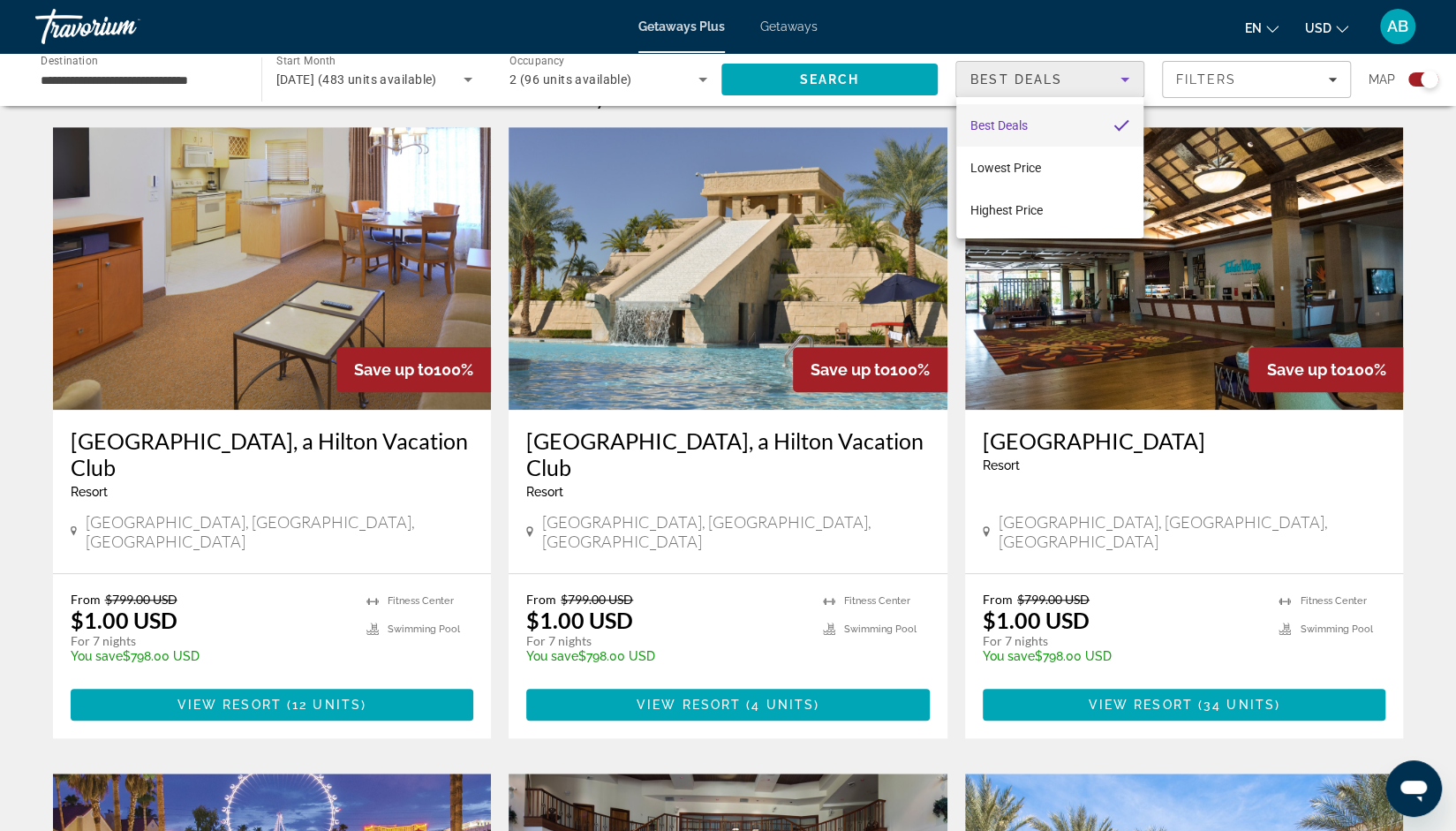
click at [1222, 70] on div at bounding box center [728, 416] width 1456 height 831
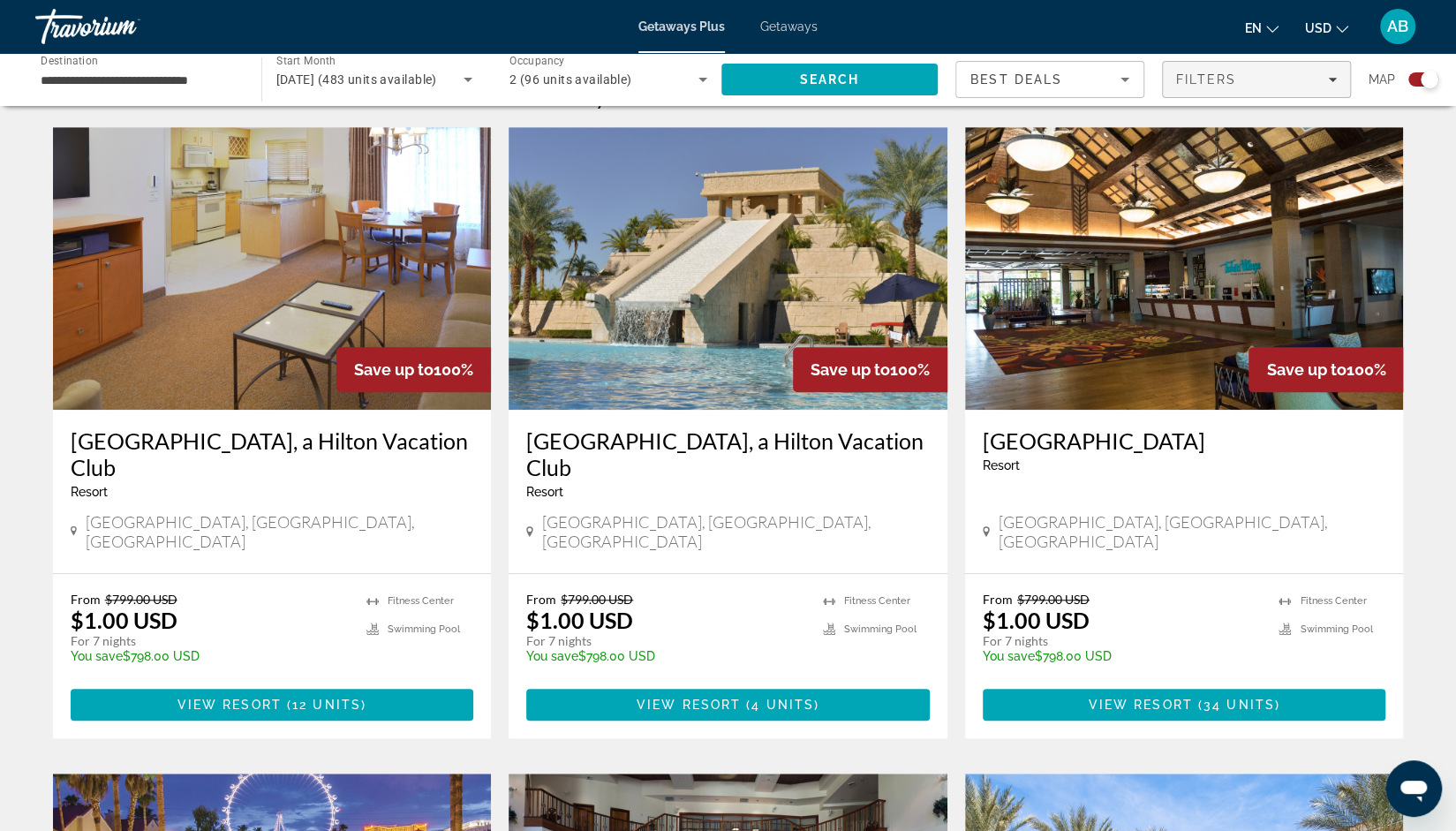
click at [1248, 76] on div "Filters" at bounding box center [1257, 79] width 161 height 14
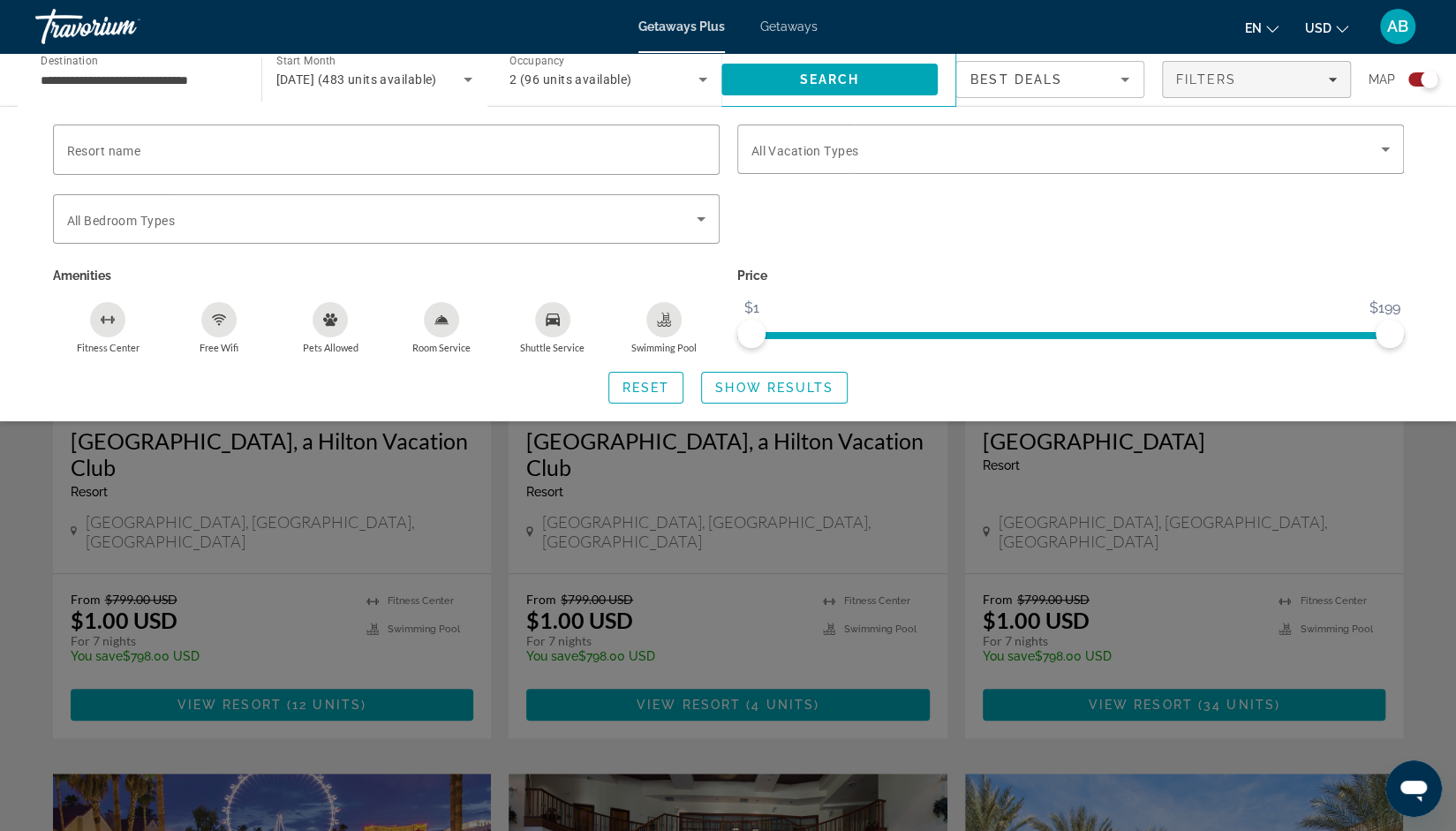
click at [1389, 501] on div "Search widget" at bounding box center [728, 548] width 1456 height 566
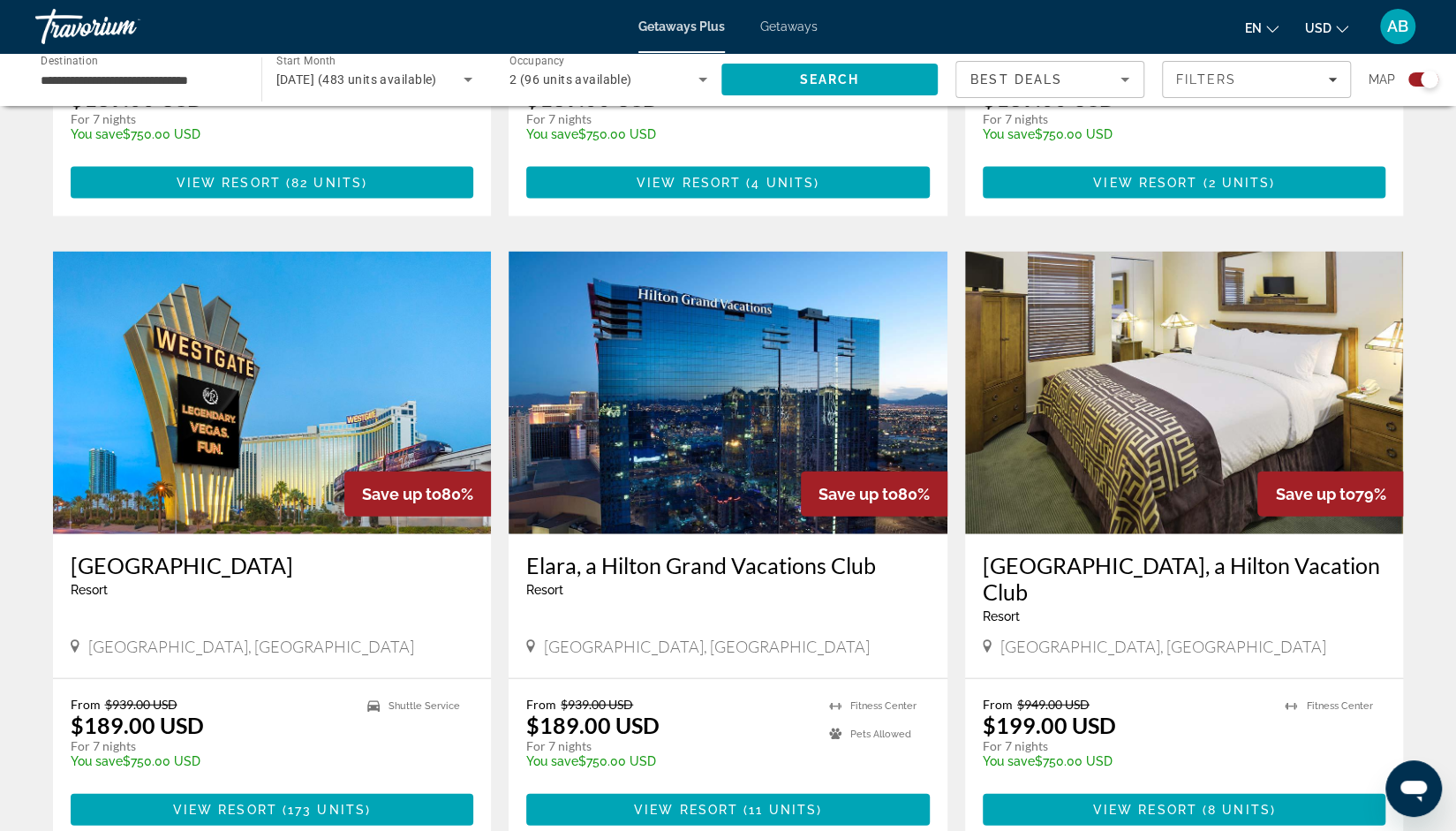
scroll to position [2379, 0]
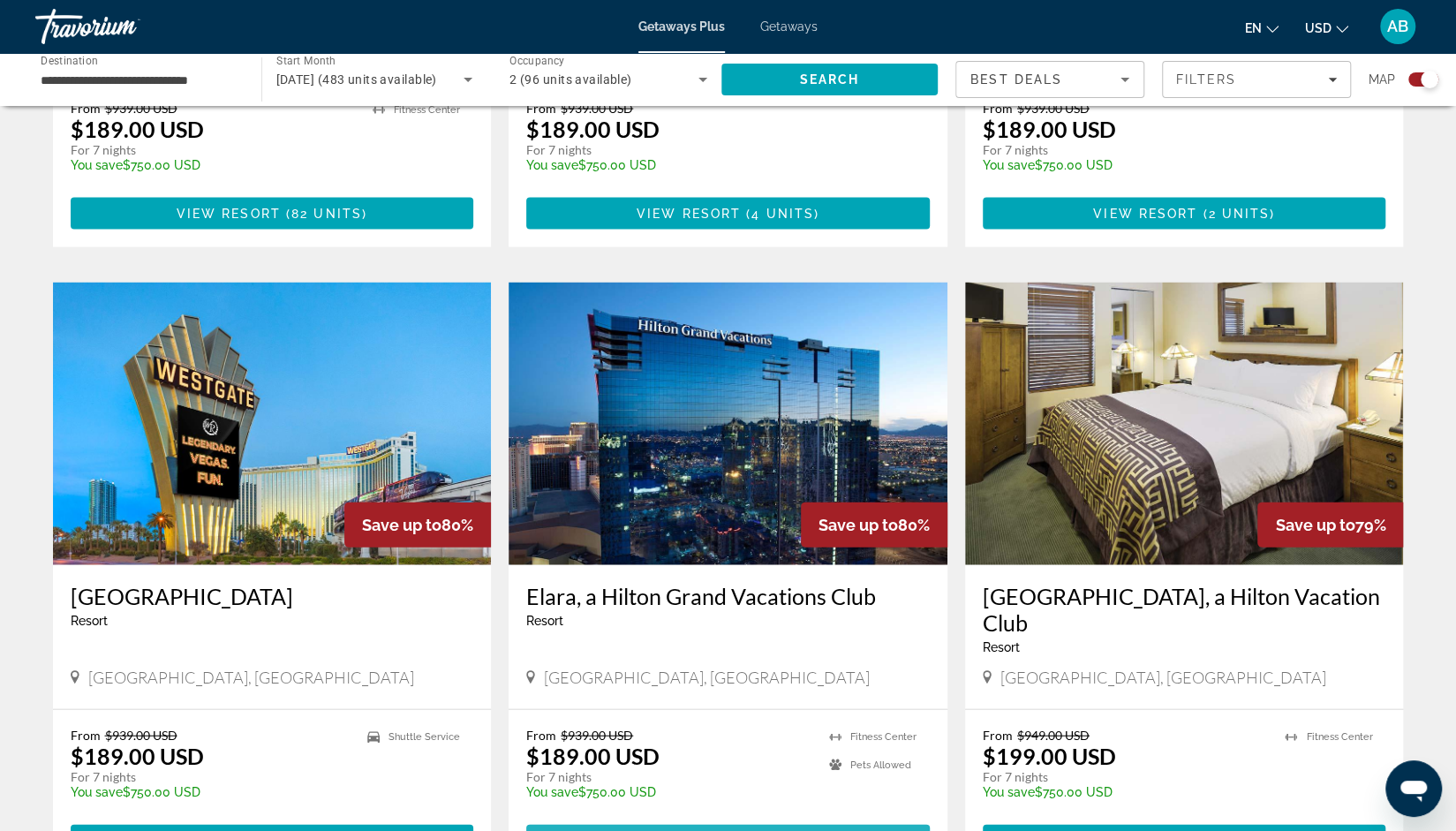
click at [772, 819] on span "Main content" at bounding box center [728, 840] width 404 height 42
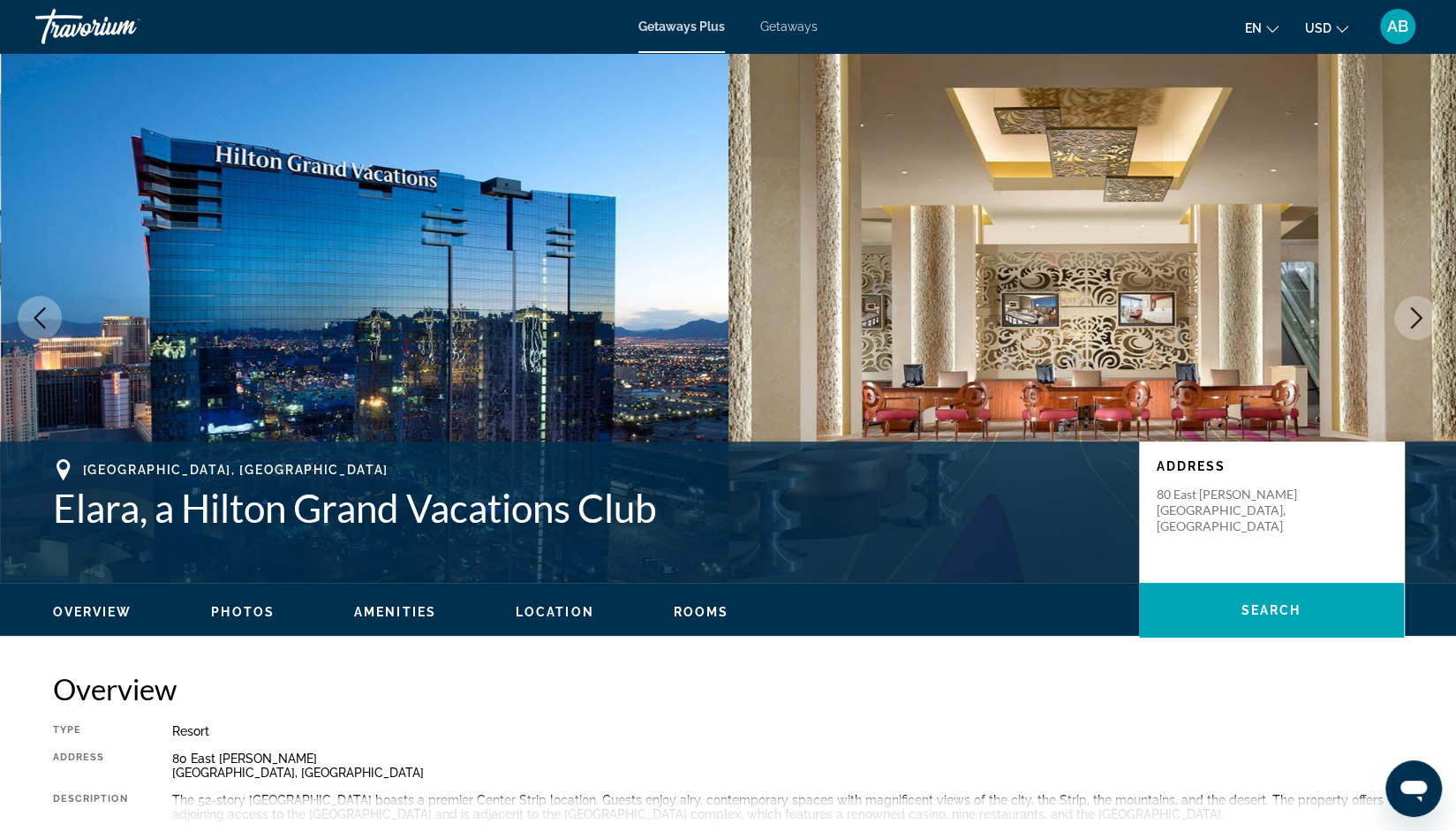
click at [1411, 315] on icon "Next image" at bounding box center [1416, 317] width 21 height 21
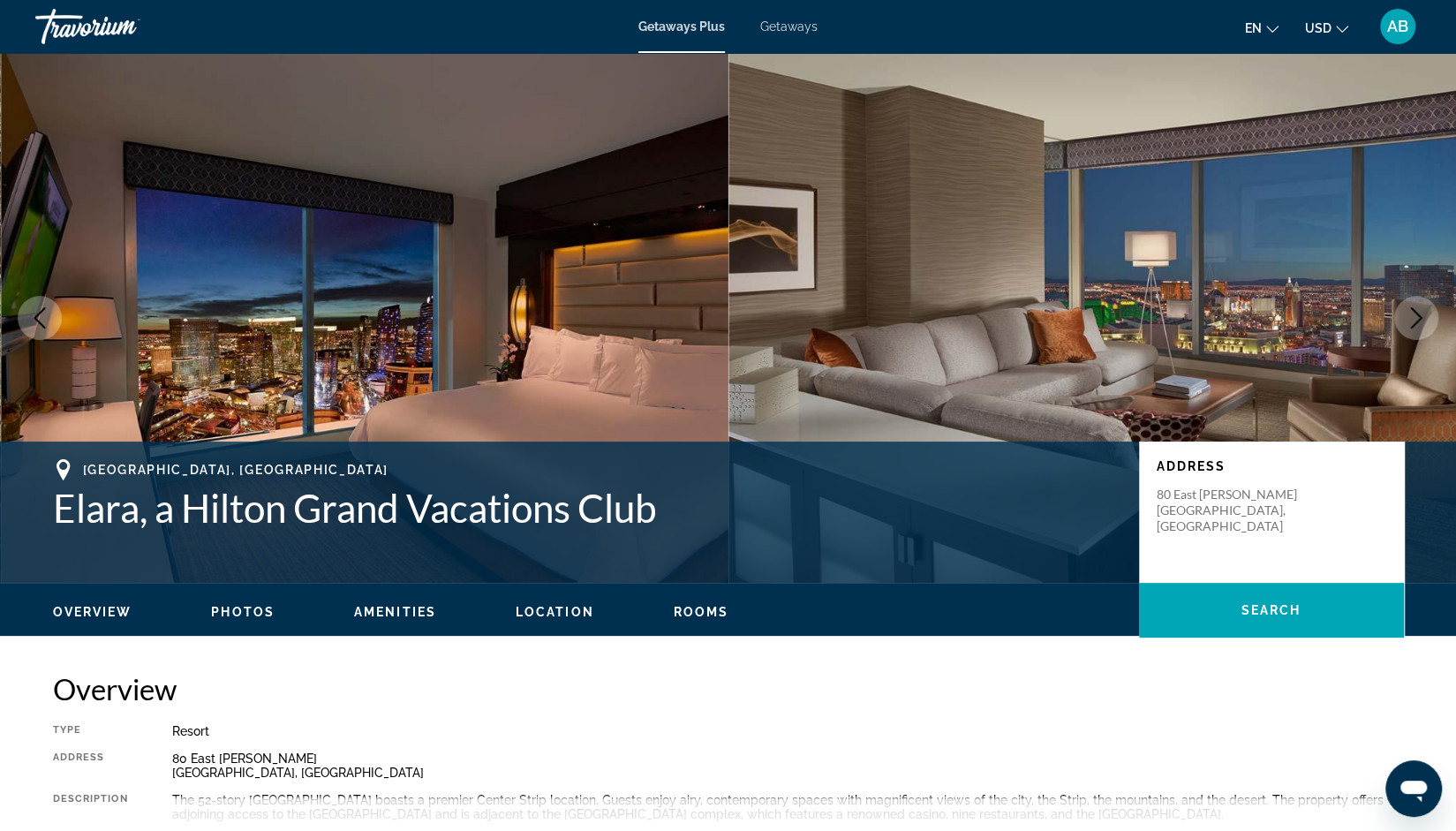
click at [1411, 315] on icon "Next image" at bounding box center [1416, 317] width 21 height 21
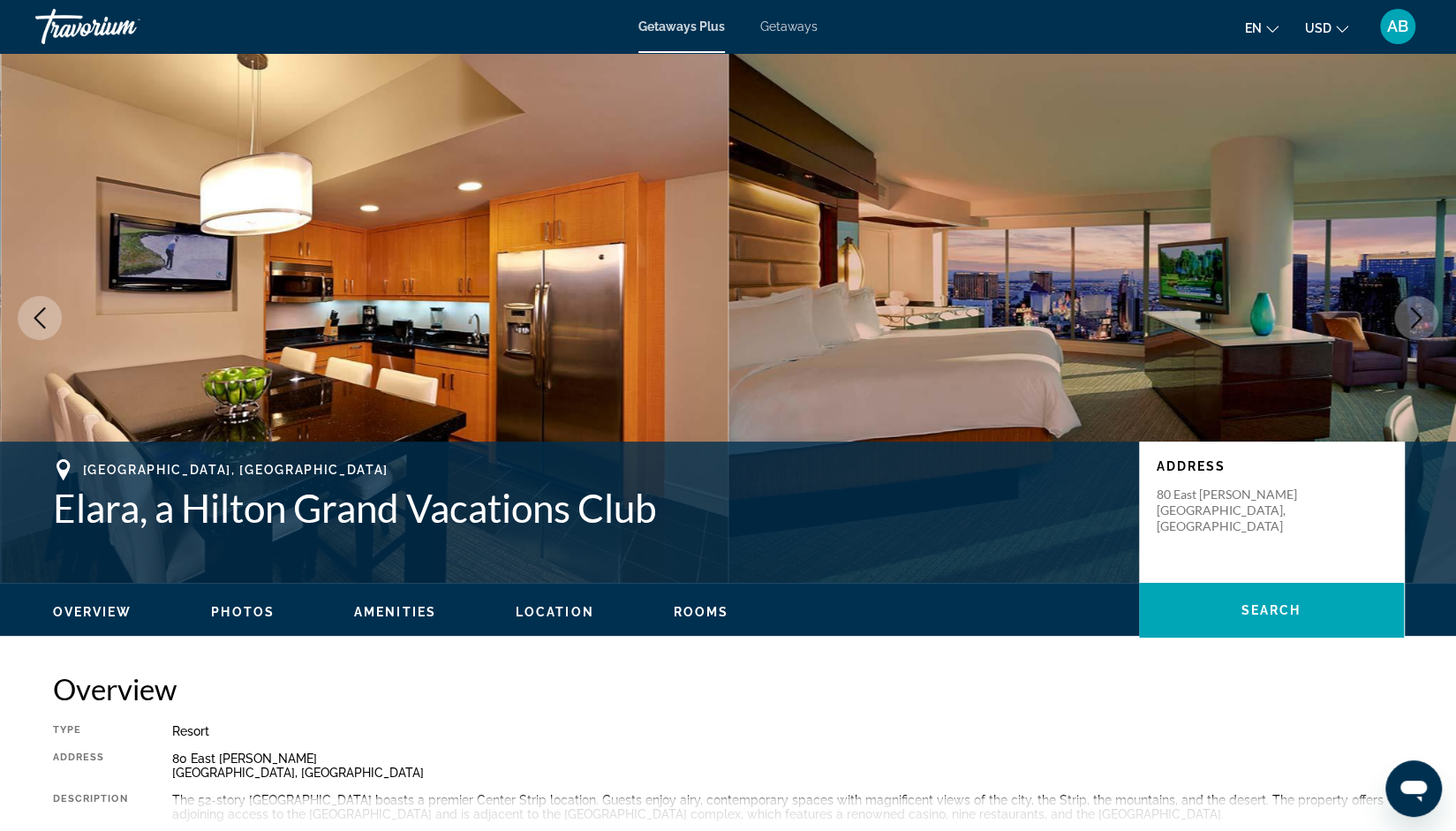
click at [1411, 315] on icon "Next image" at bounding box center [1416, 317] width 21 height 21
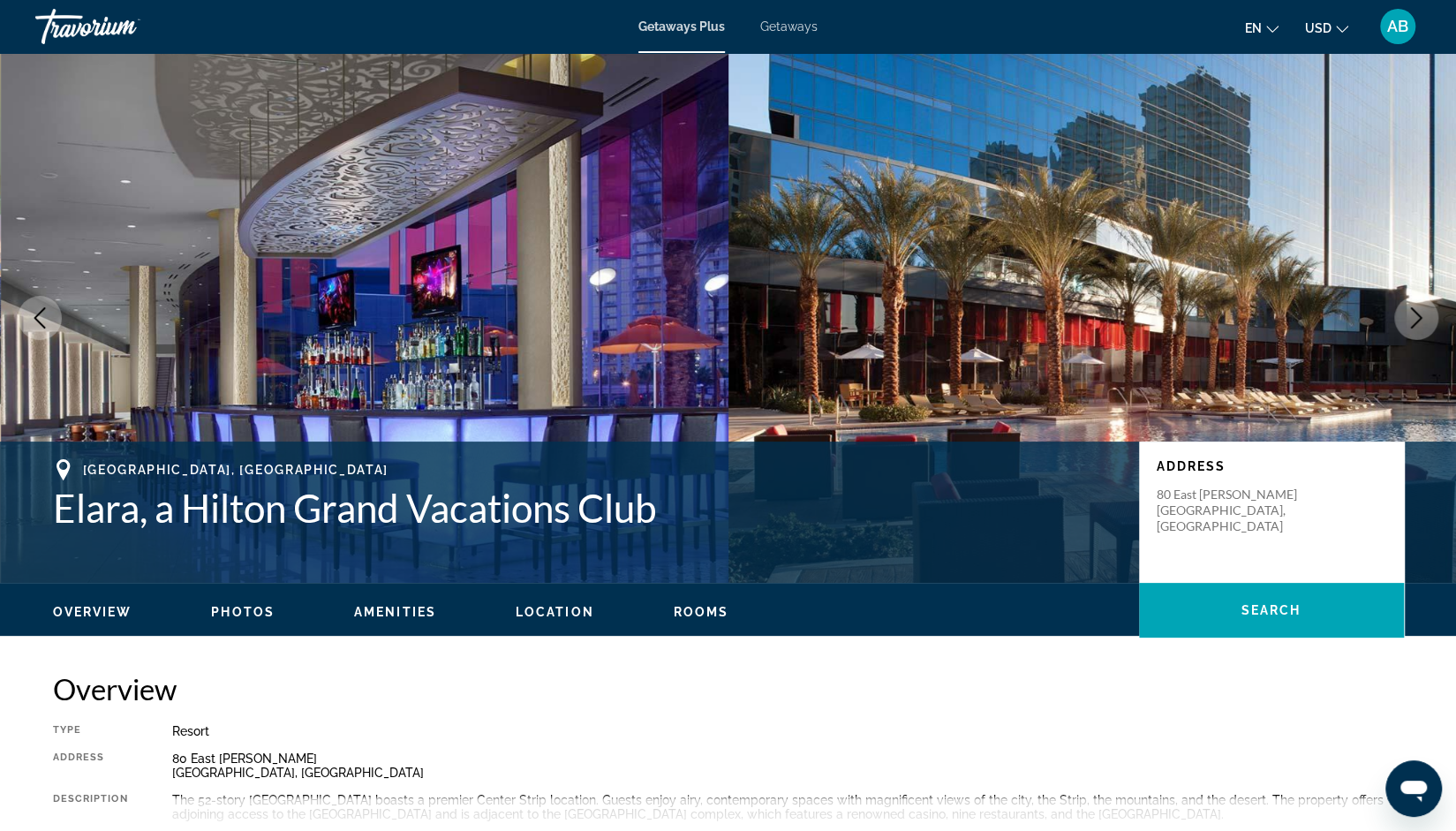
click at [1411, 315] on icon "Next image" at bounding box center [1416, 317] width 21 height 21
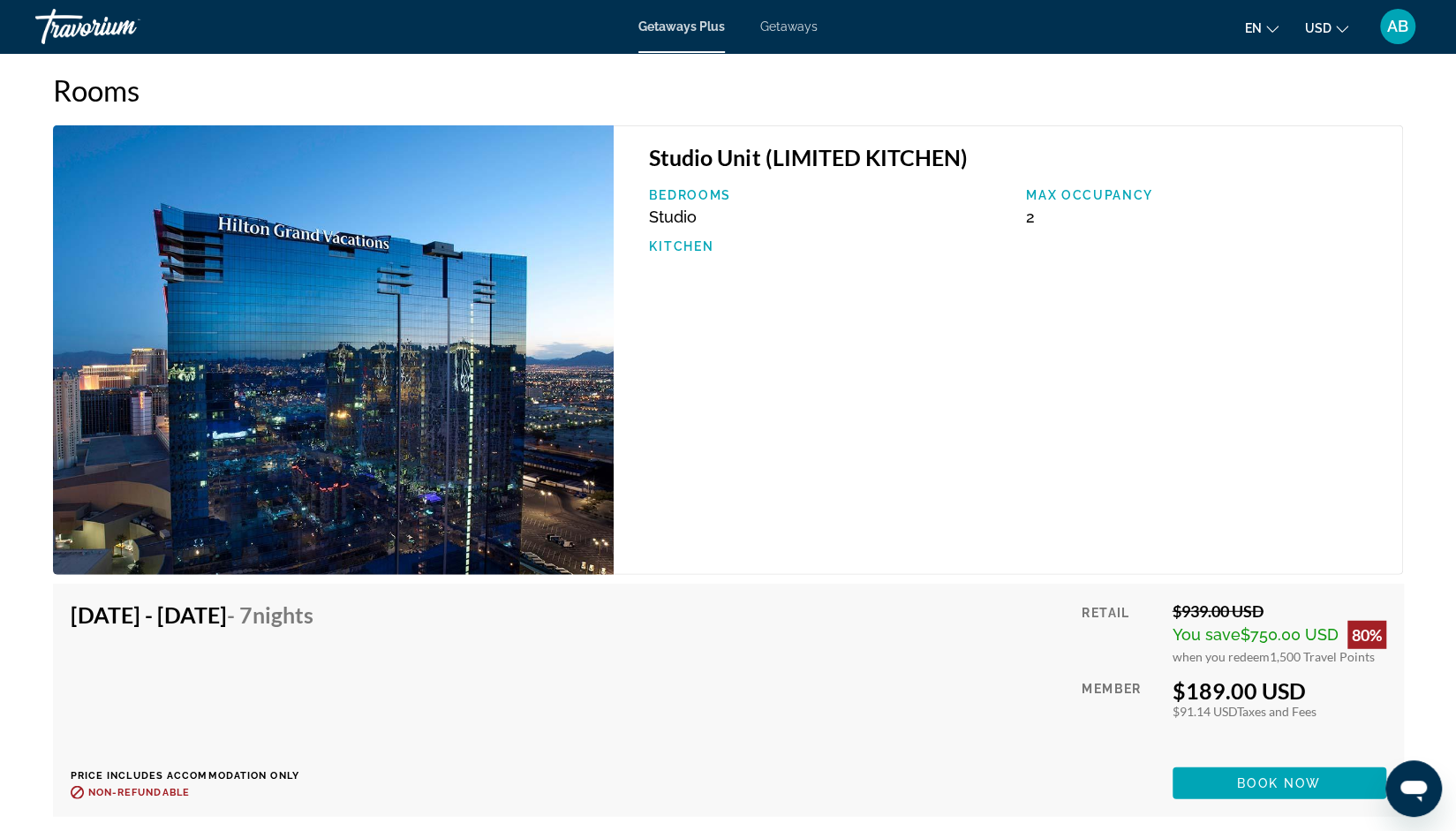
scroll to position [2697, 0]
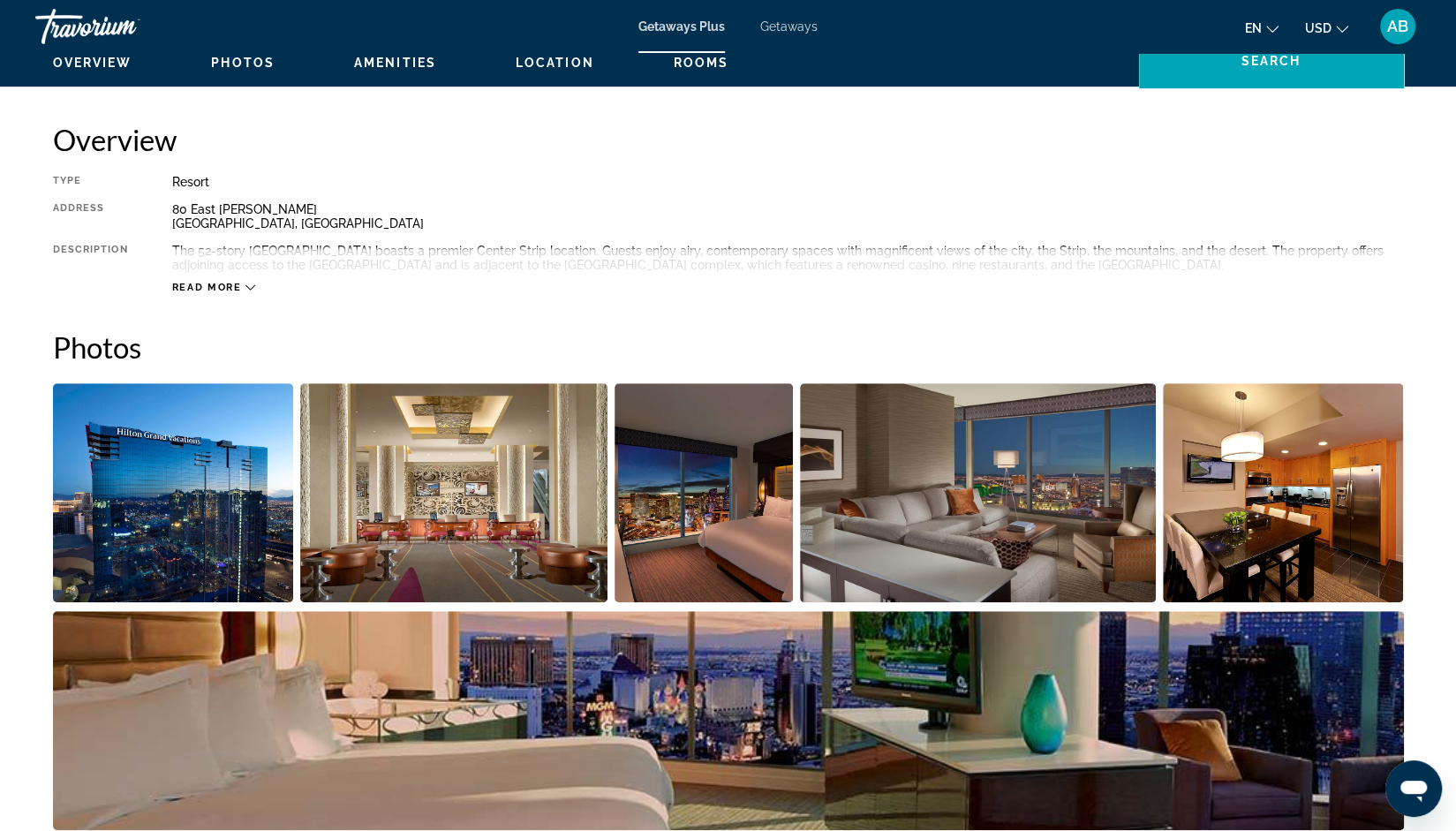
scroll to position [500, 0]
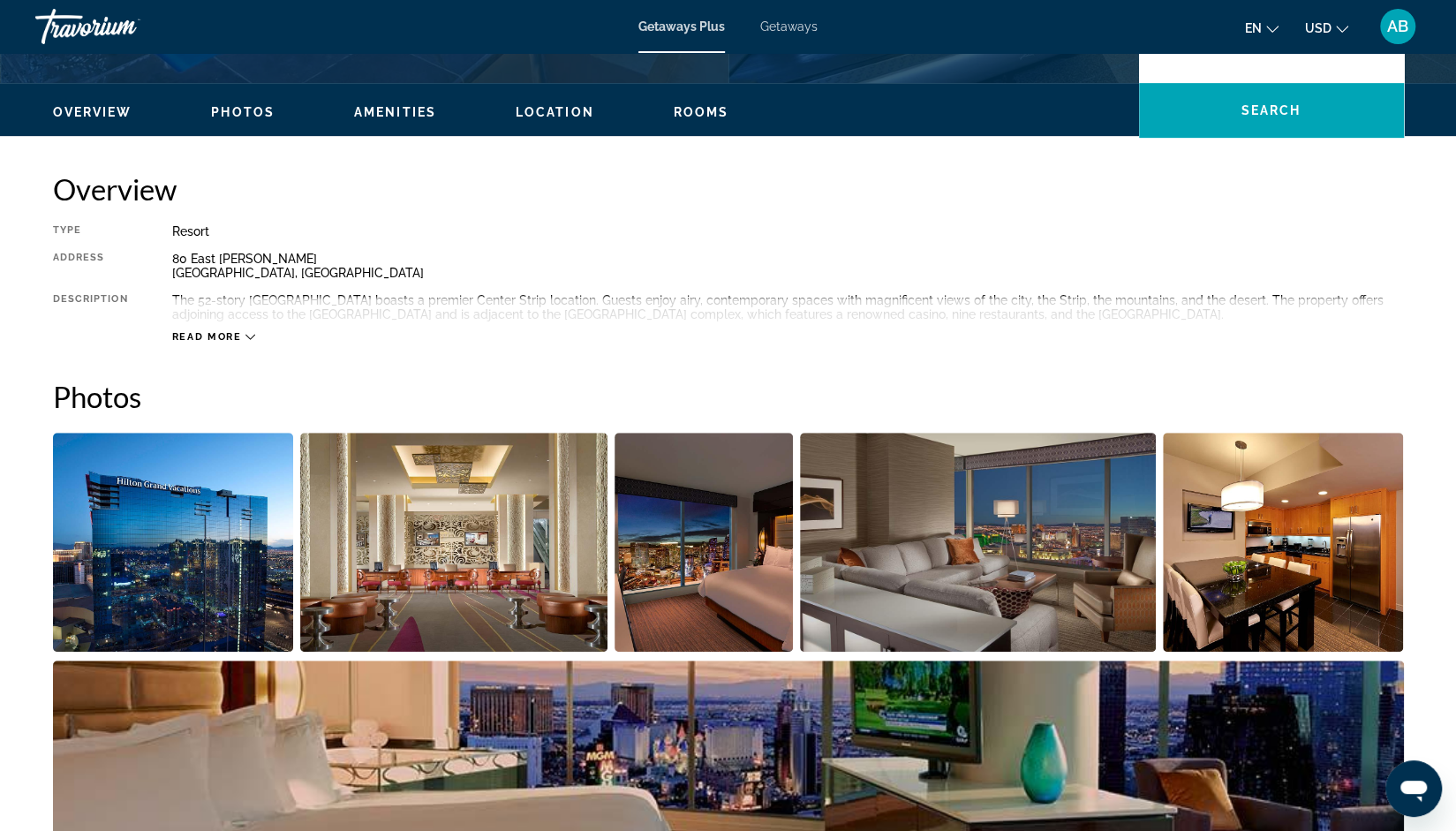
click at [246, 105] on span "Photos" at bounding box center [243, 111] width 63 height 14
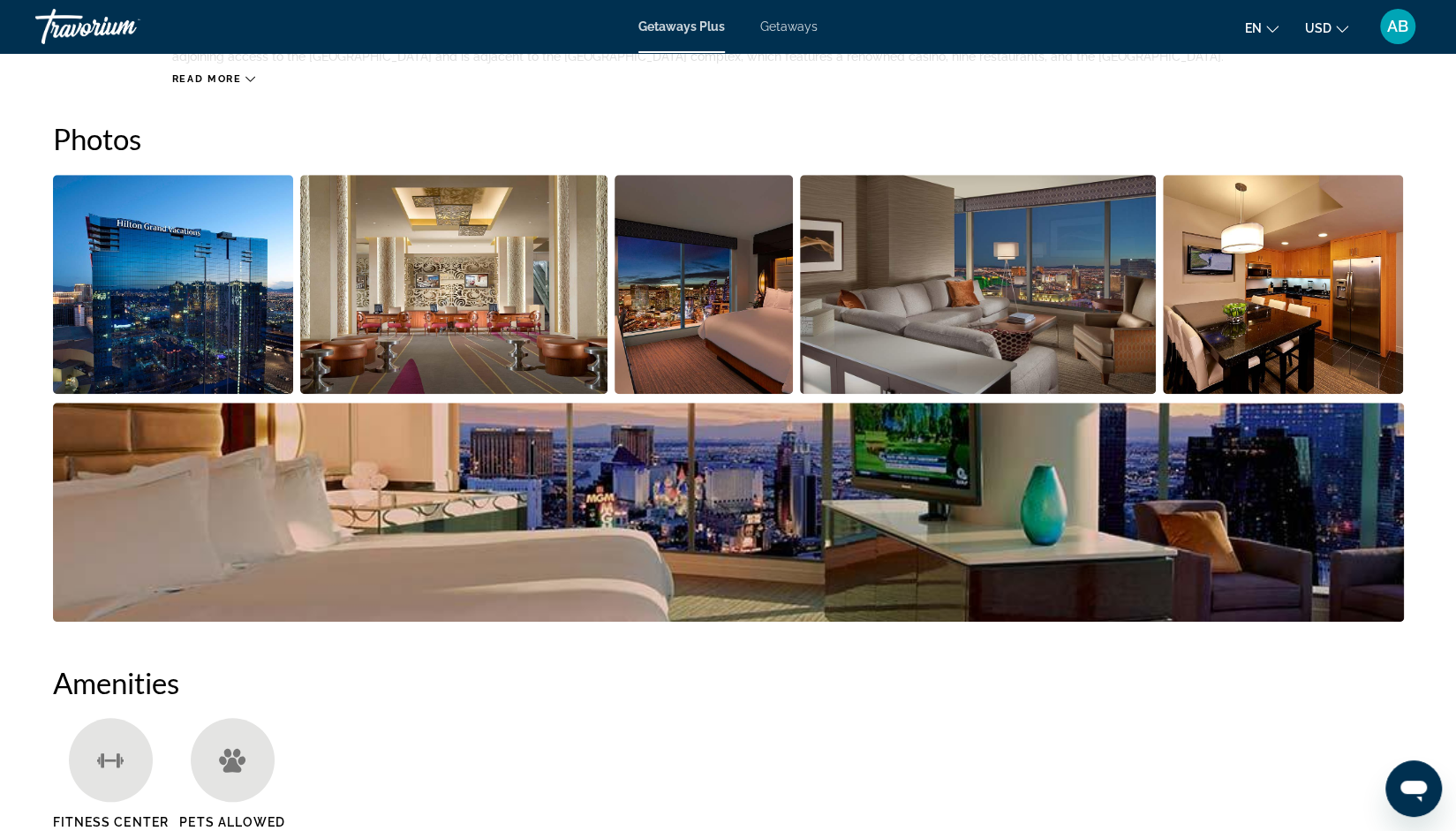
scroll to position [773, 0]
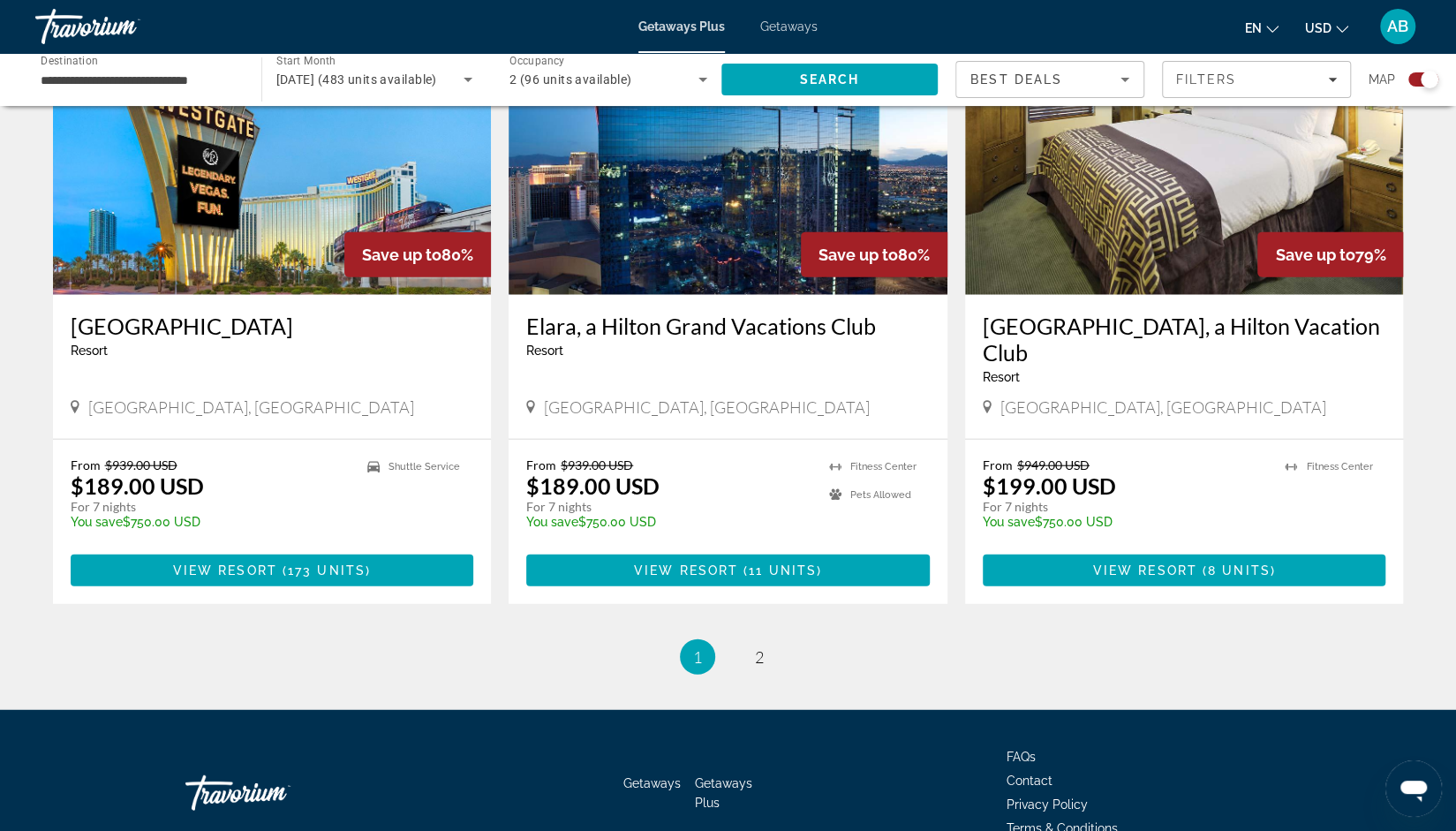
scroll to position [2651, 0]
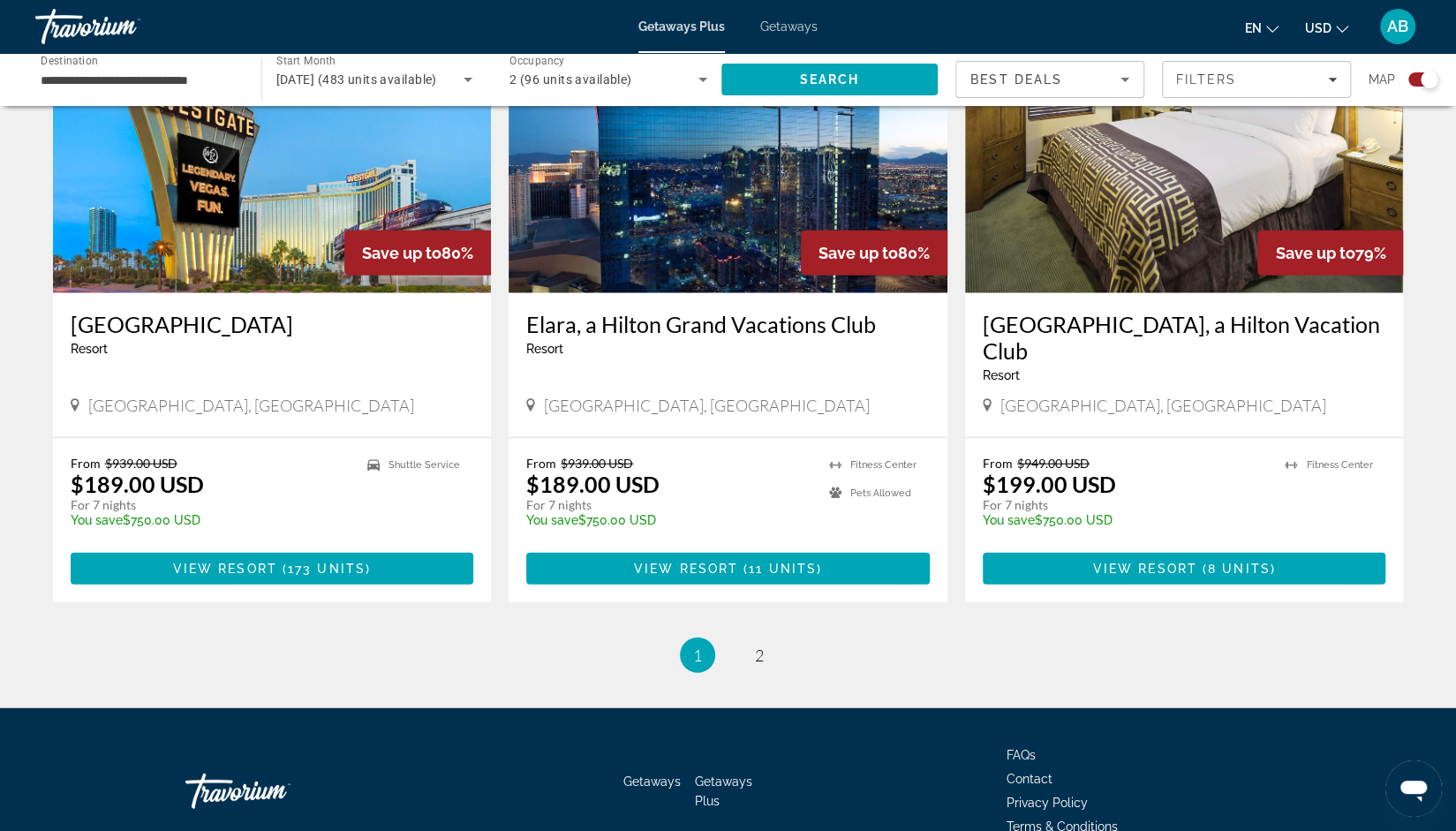
click at [773, 638] on li "page 2" at bounding box center [759, 655] width 35 height 35
click at [760, 645] on span "2" at bounding box center [759, 655] width 9 height 19
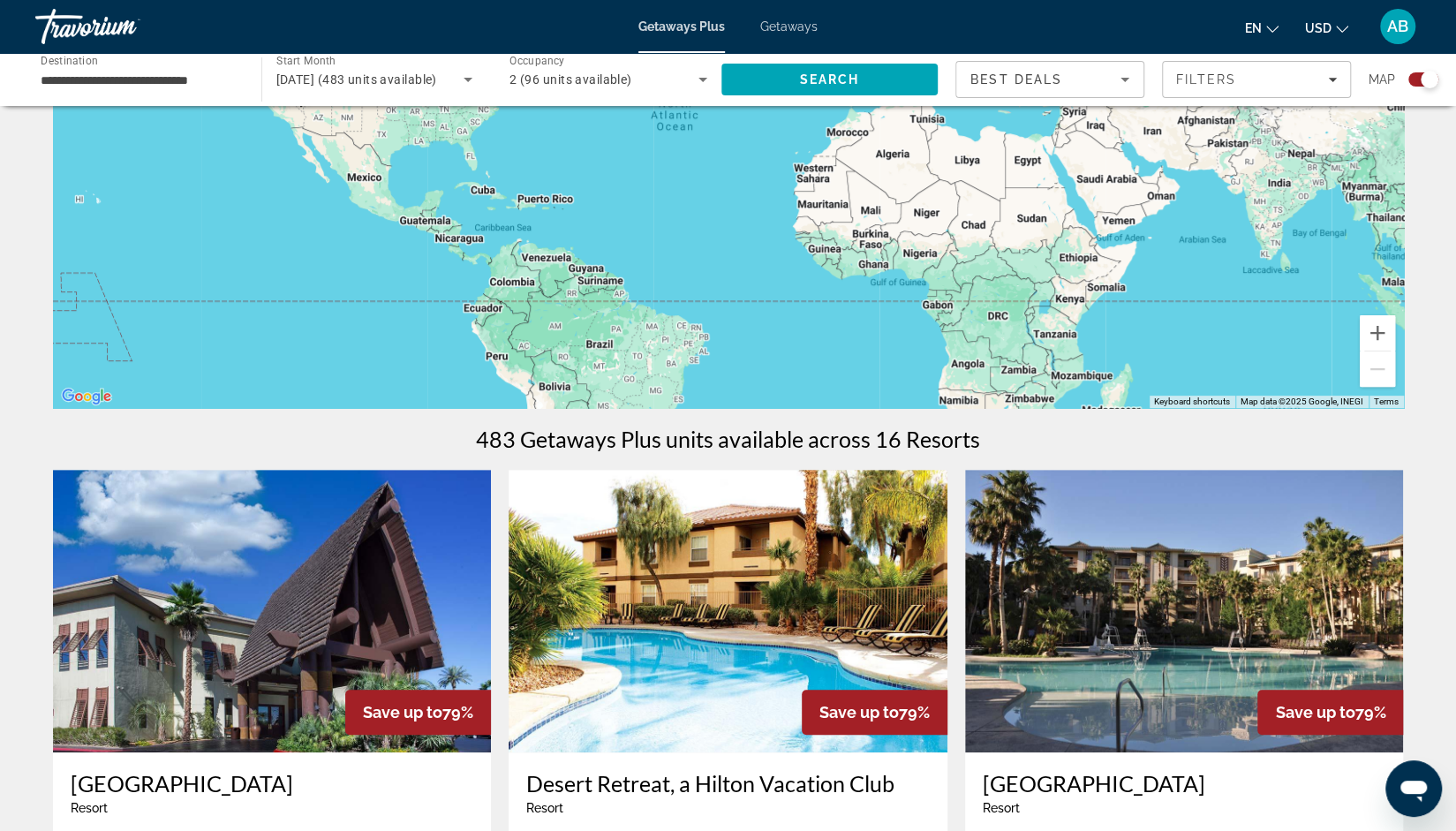
scroll to position [176, 0]
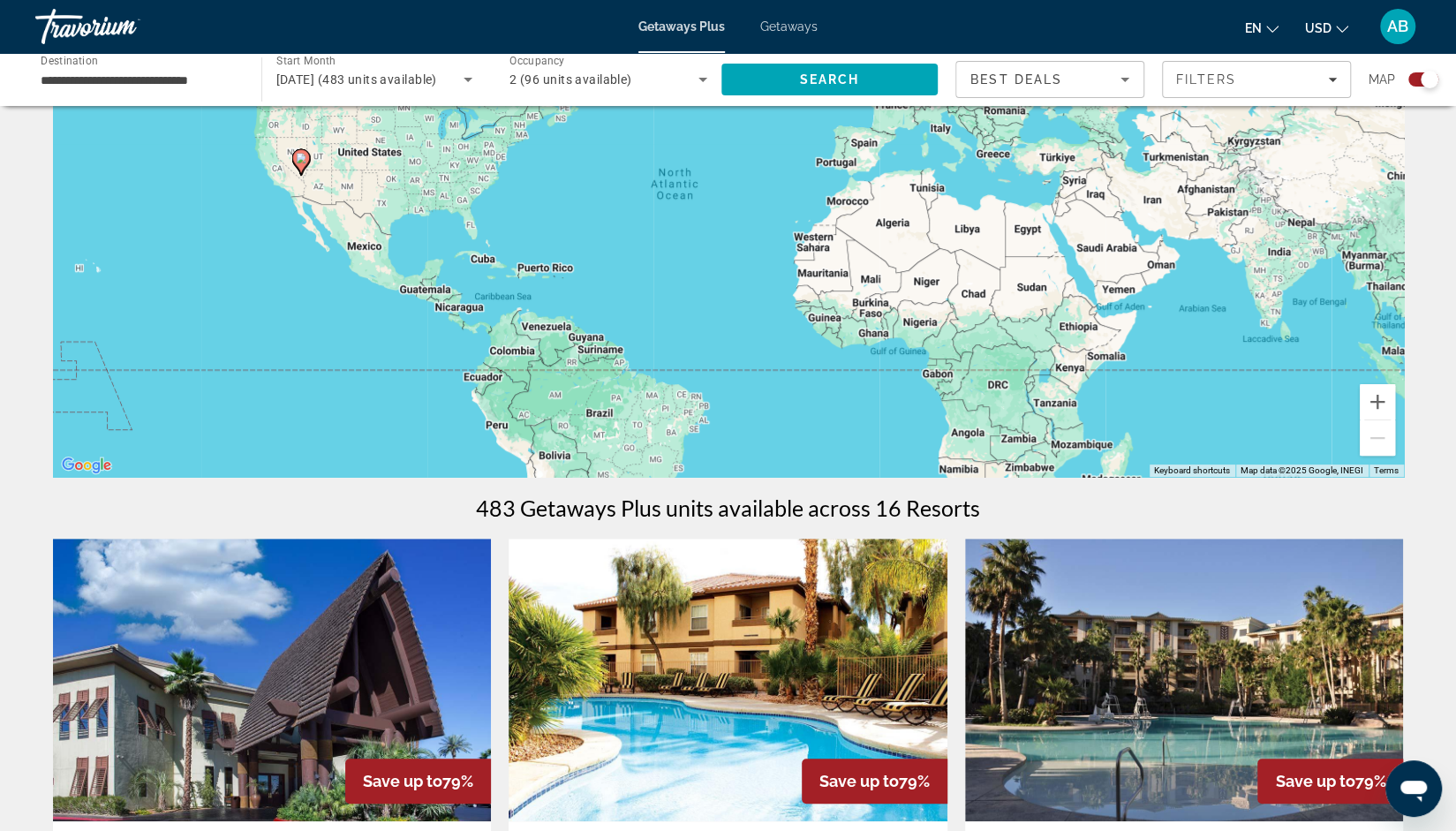
click at [357, 63] on div "[DATE] (483 units available)" at bounding box center [375, 80] width 197 height 50
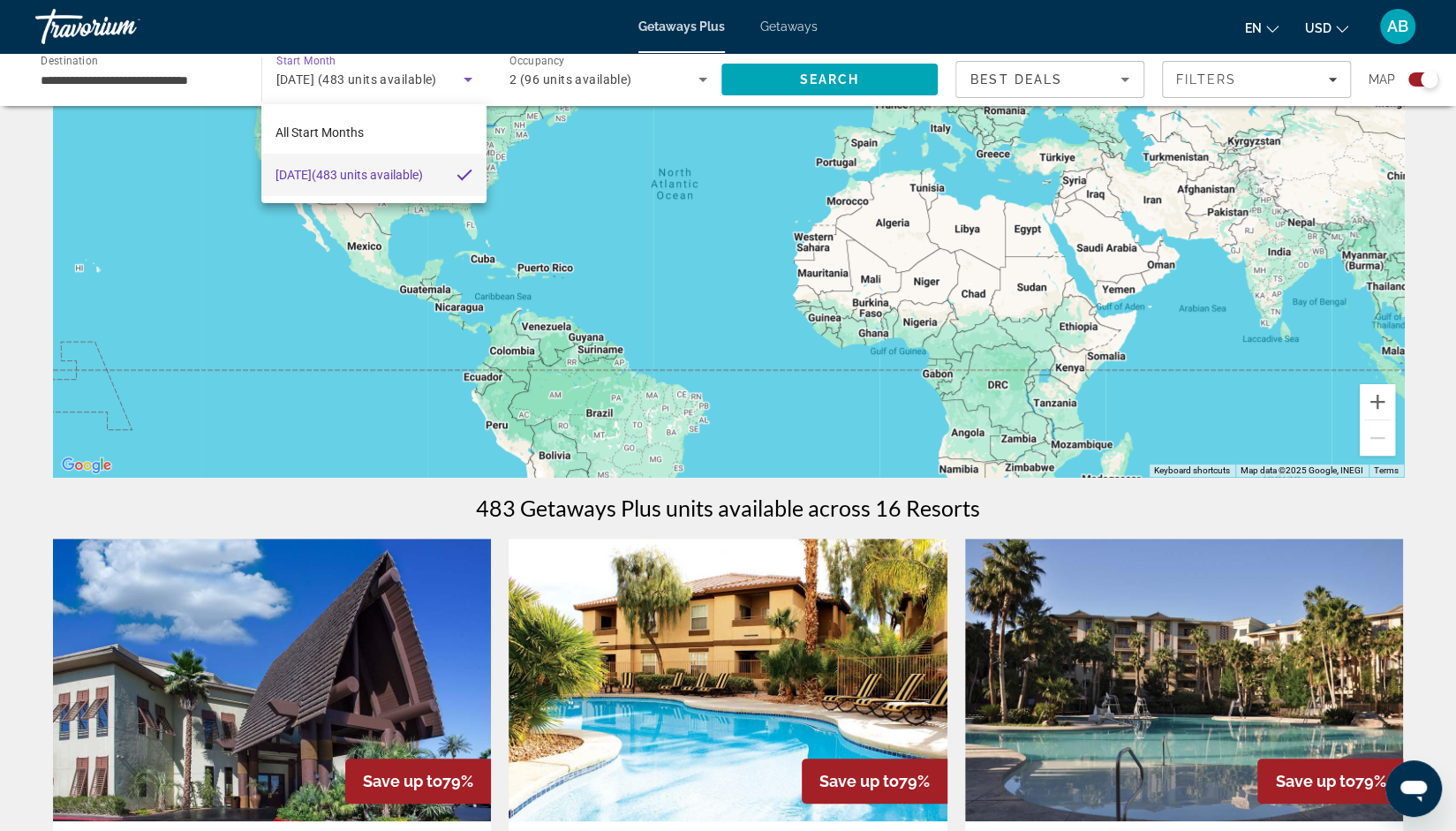
click at [156, 84] on div at bounding box center [728, 416] width 1456 height 831
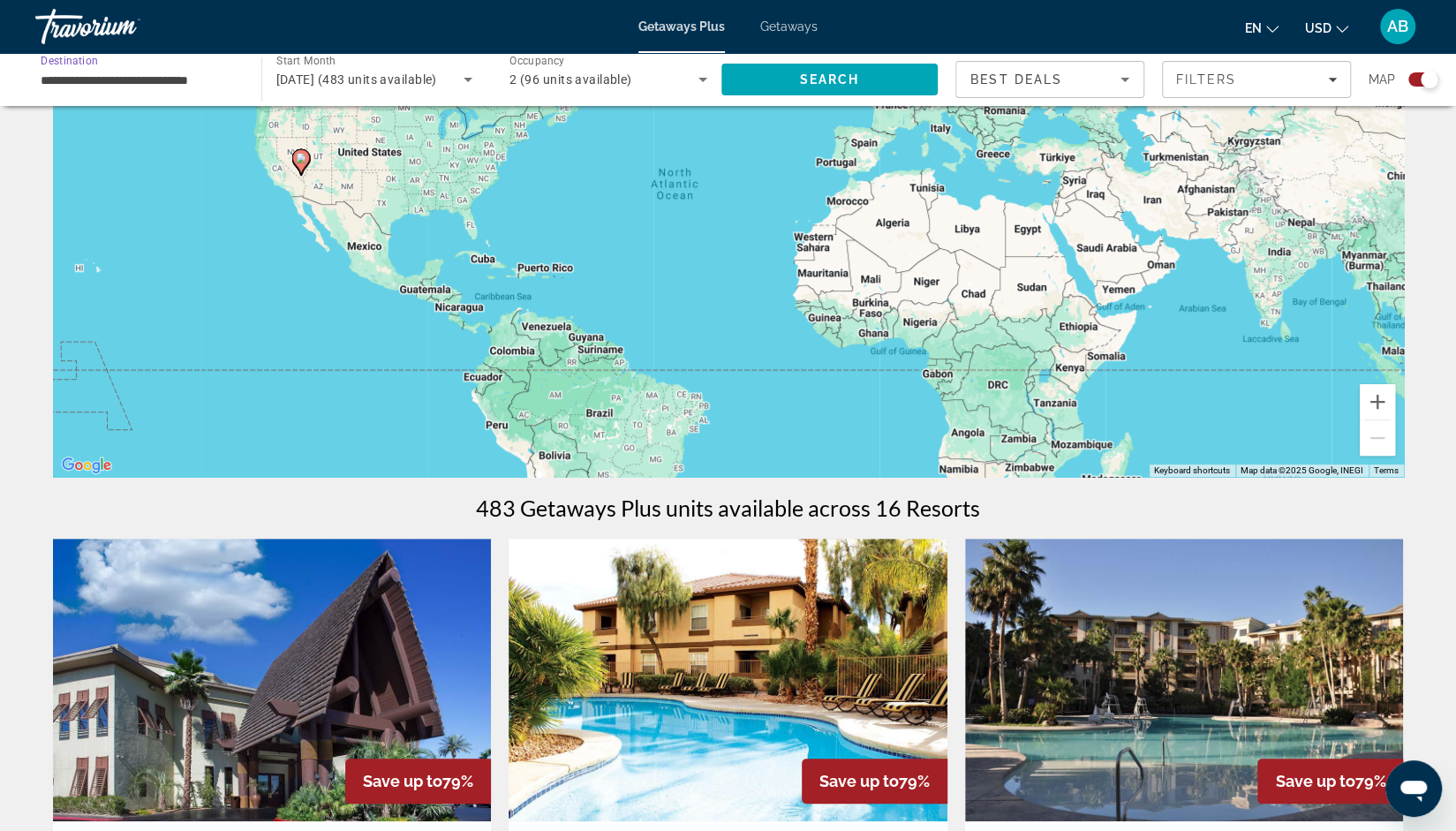
click at [177, 73] on input "**********" at bounding box center [139, 80] width 198 height 21
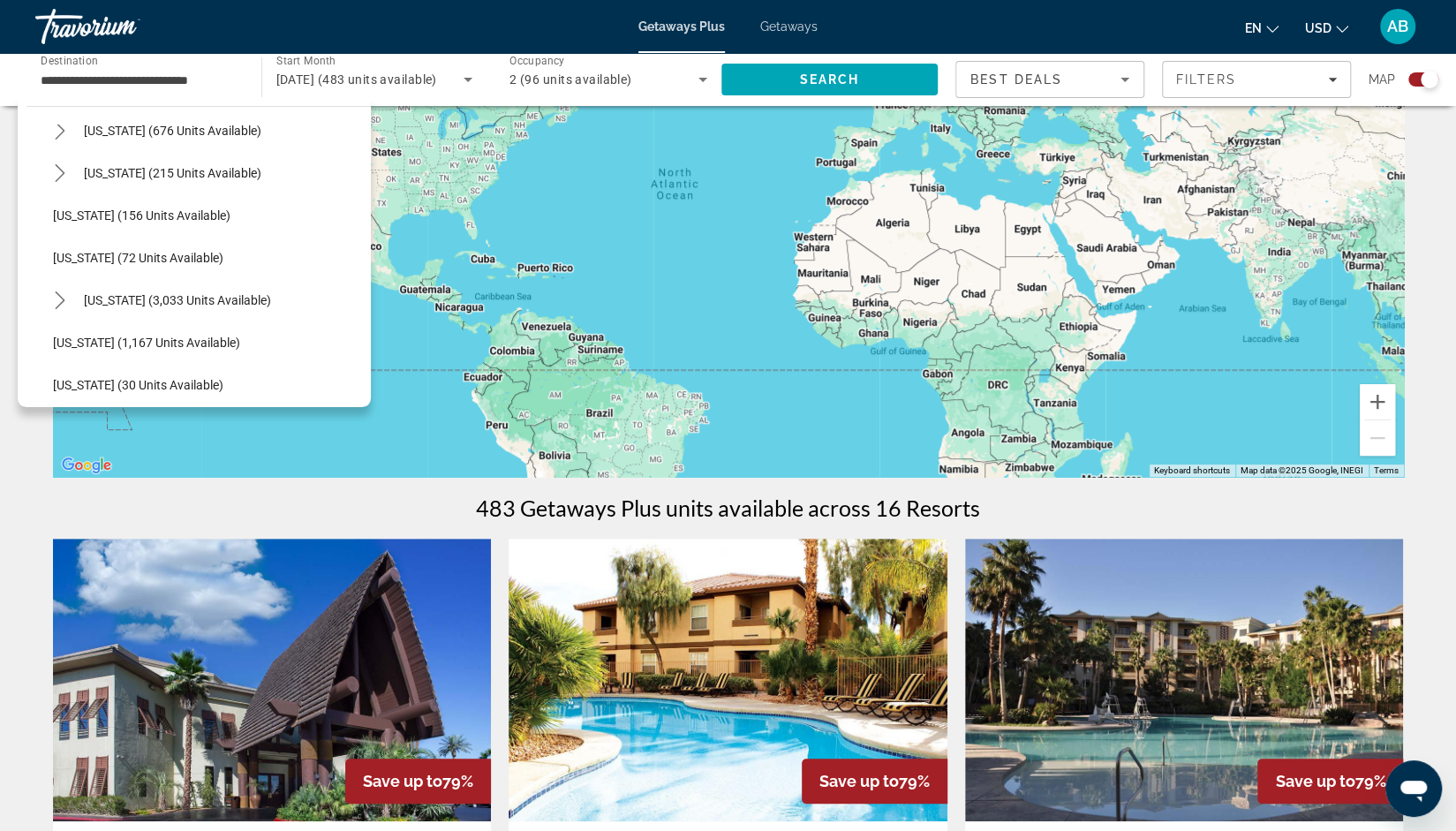
scroll to position [1487, 0]
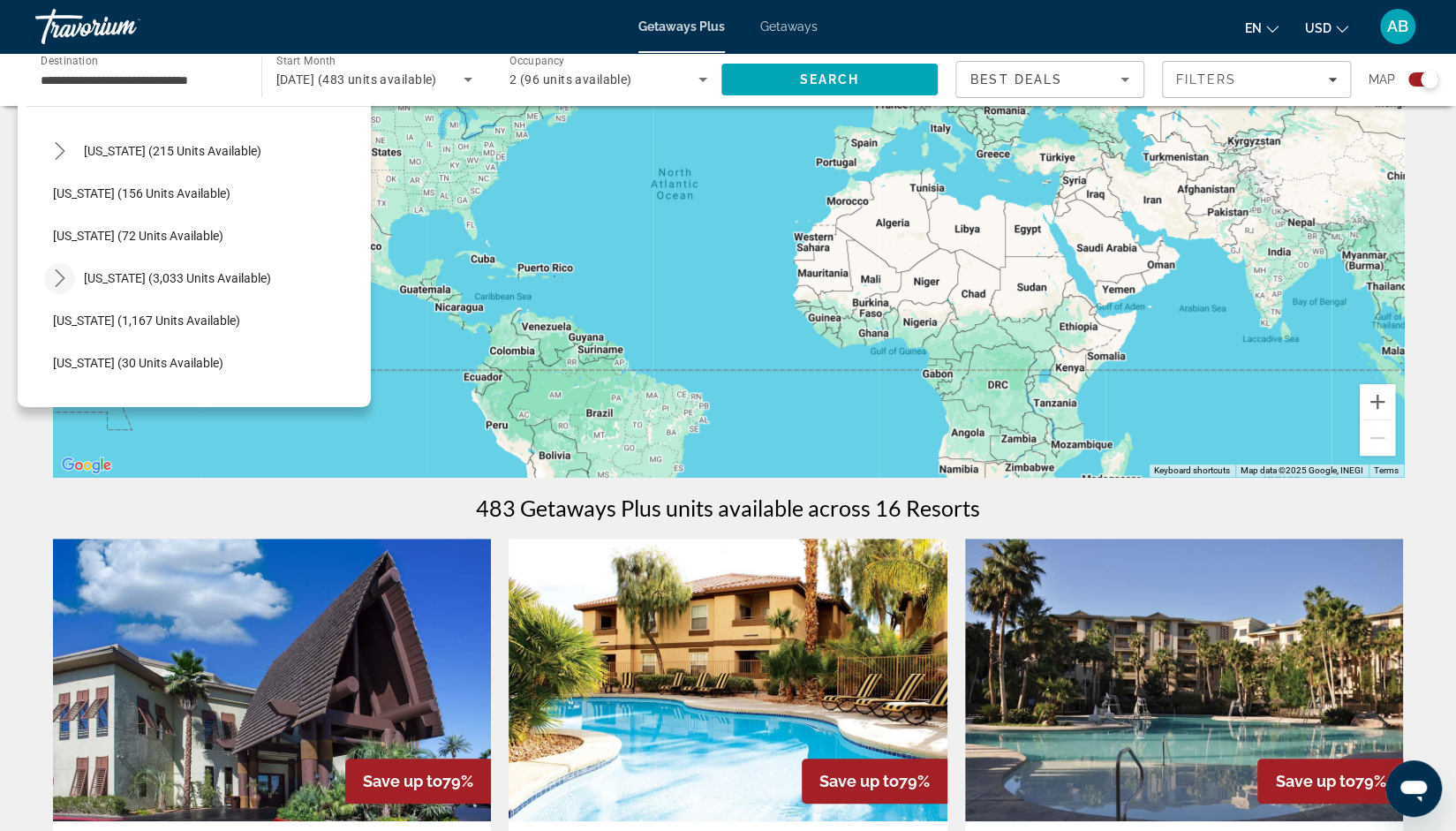
click at [56, 279] on icon "Toggle Virginia (3,033 units available) submenu" at bounding box center [60, 278] width 17 height 17
click at [102, 386] on span "Select destination: Williamsburg (2,495 units available)" at bounding box center [216, 405] width 309 height 42
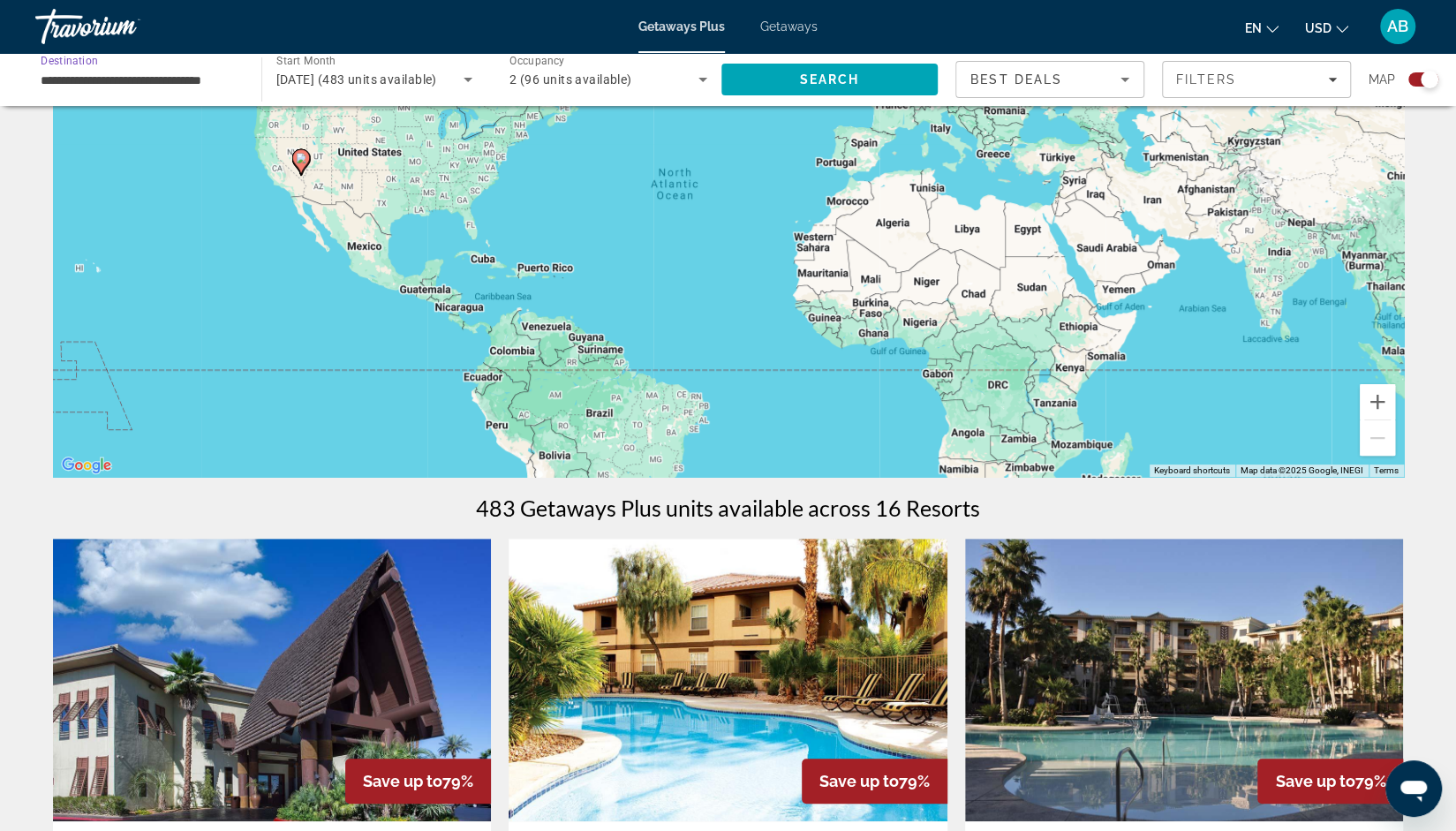
click at [115, 80] on input "**********" at bounding box center [139, 80] width 198 height 21
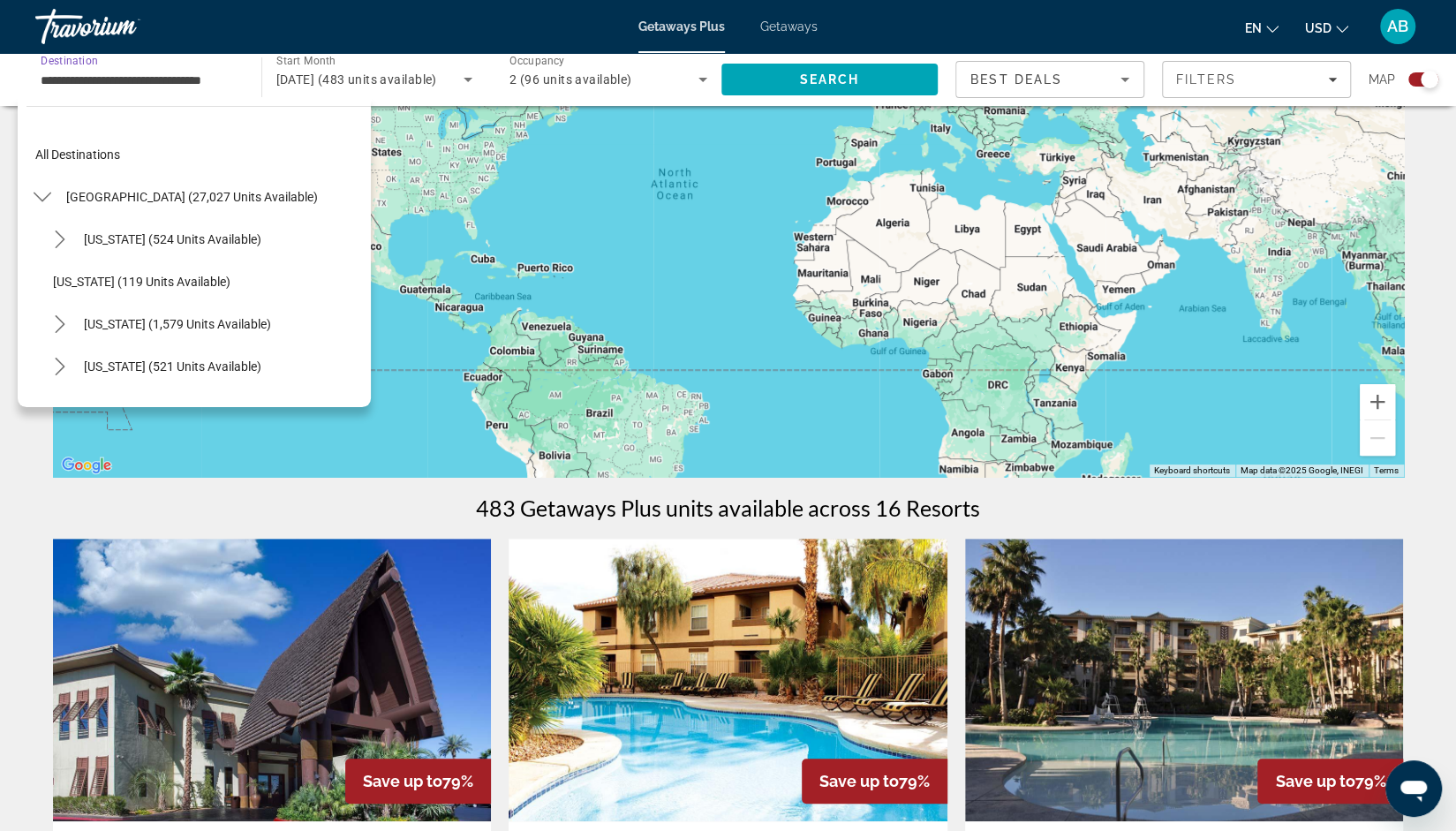
scroll to position [1631, 0]
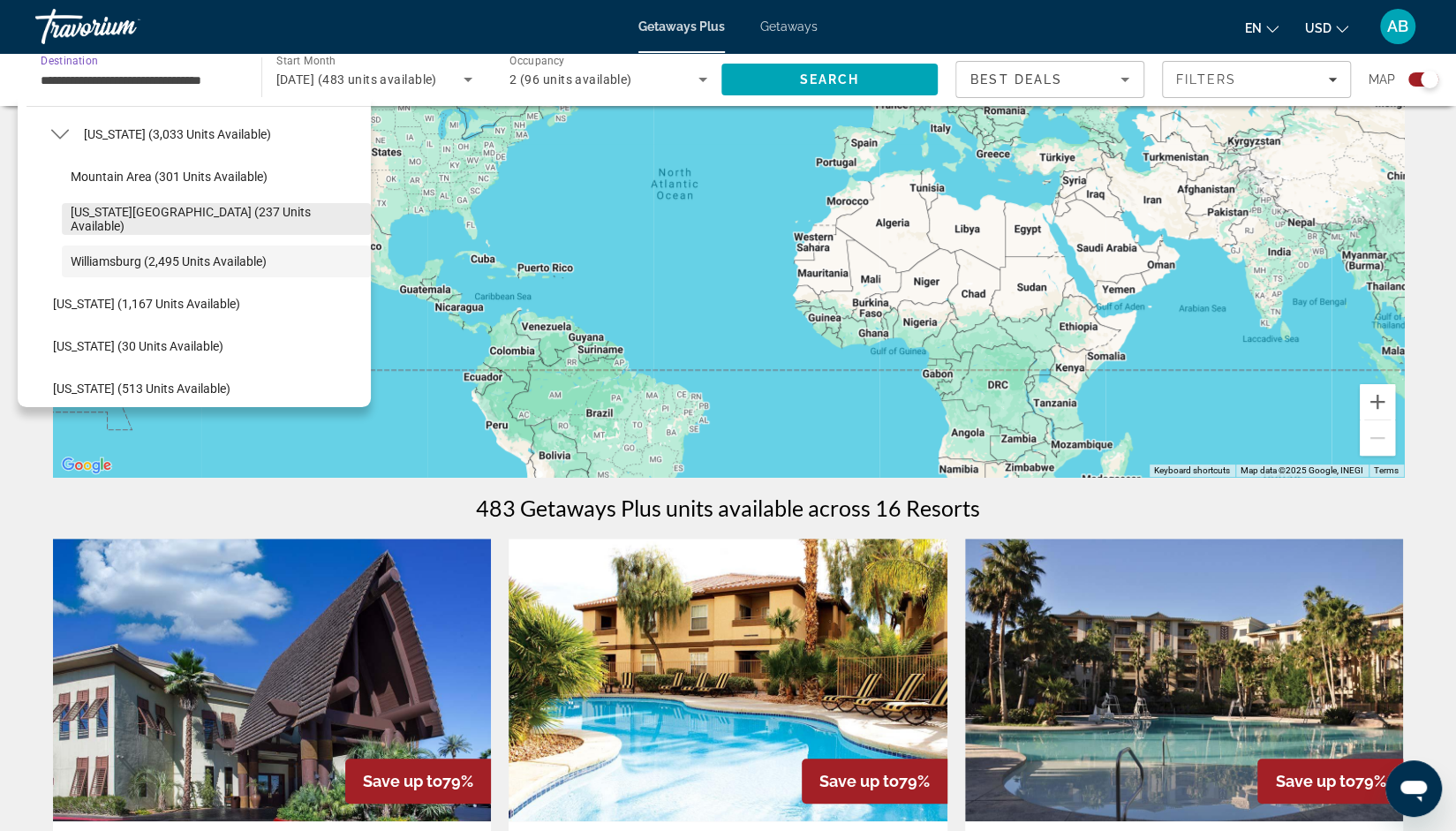
click at [128, 201] on span "Select destination: Virginia Beach (237 units available)" at bounding box center [216, 219] width 309 height 42
type input "**********"
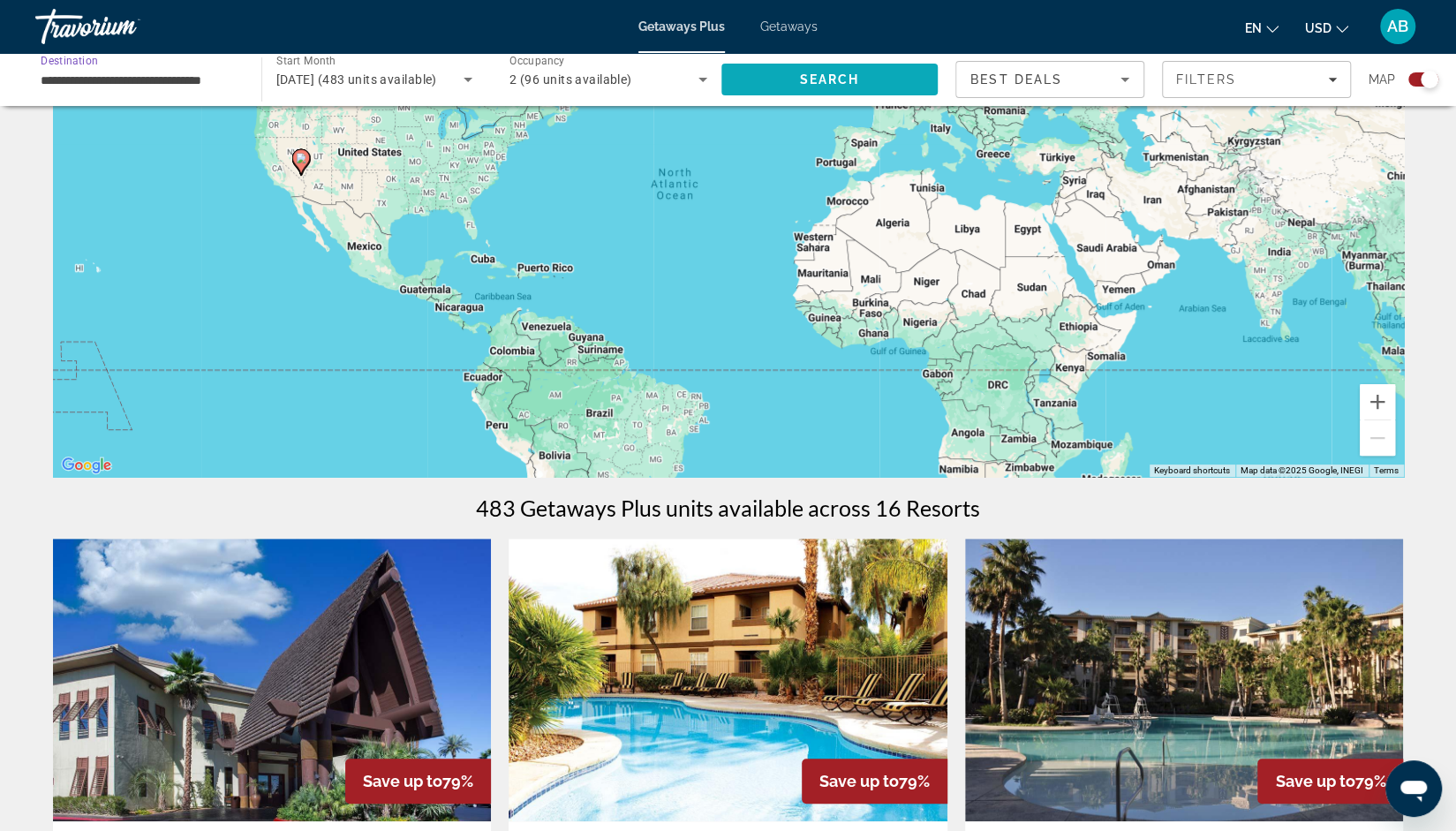
click at [840, 78] on span "Search" at bounding box center [828, 79] width 60 height 14
